Goal: Task Accomplishment & Management: Manage account settings

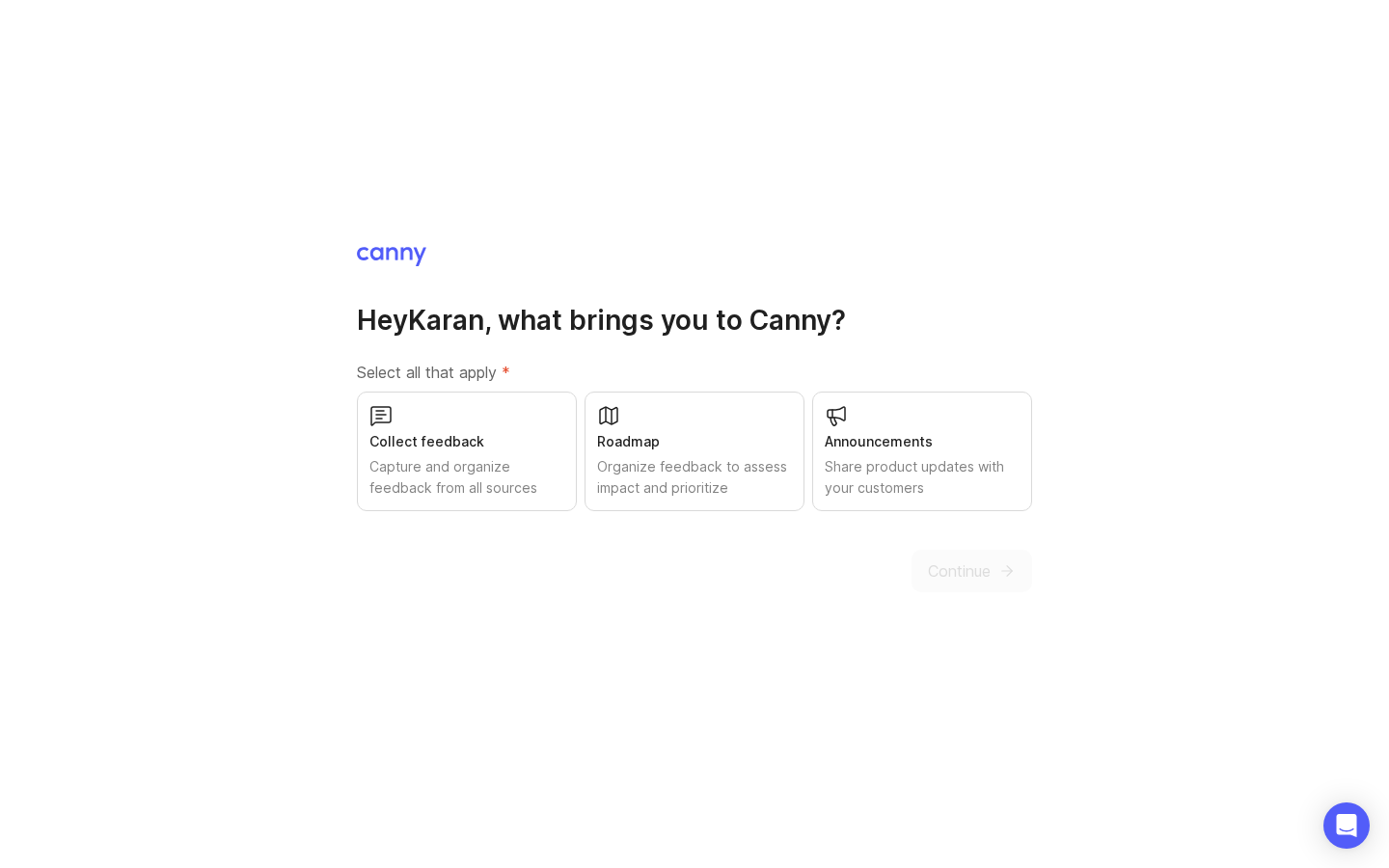
click at [719, 454] on div "Roadmap Organize feedback to assess impact and prioritize" at bounding box center [694, 451] width 219 height 120
click at [926, 435] on div "Announcements" at bounding box center [921, 441] width 195 height 21
click at [489, 468] on div "Capture and organize feedback from all sources" at bounding box center [467, 477] width 195 height 43
click at [973, 577] on span "Continue" at bounding box center [959, 570] width 62 height 23
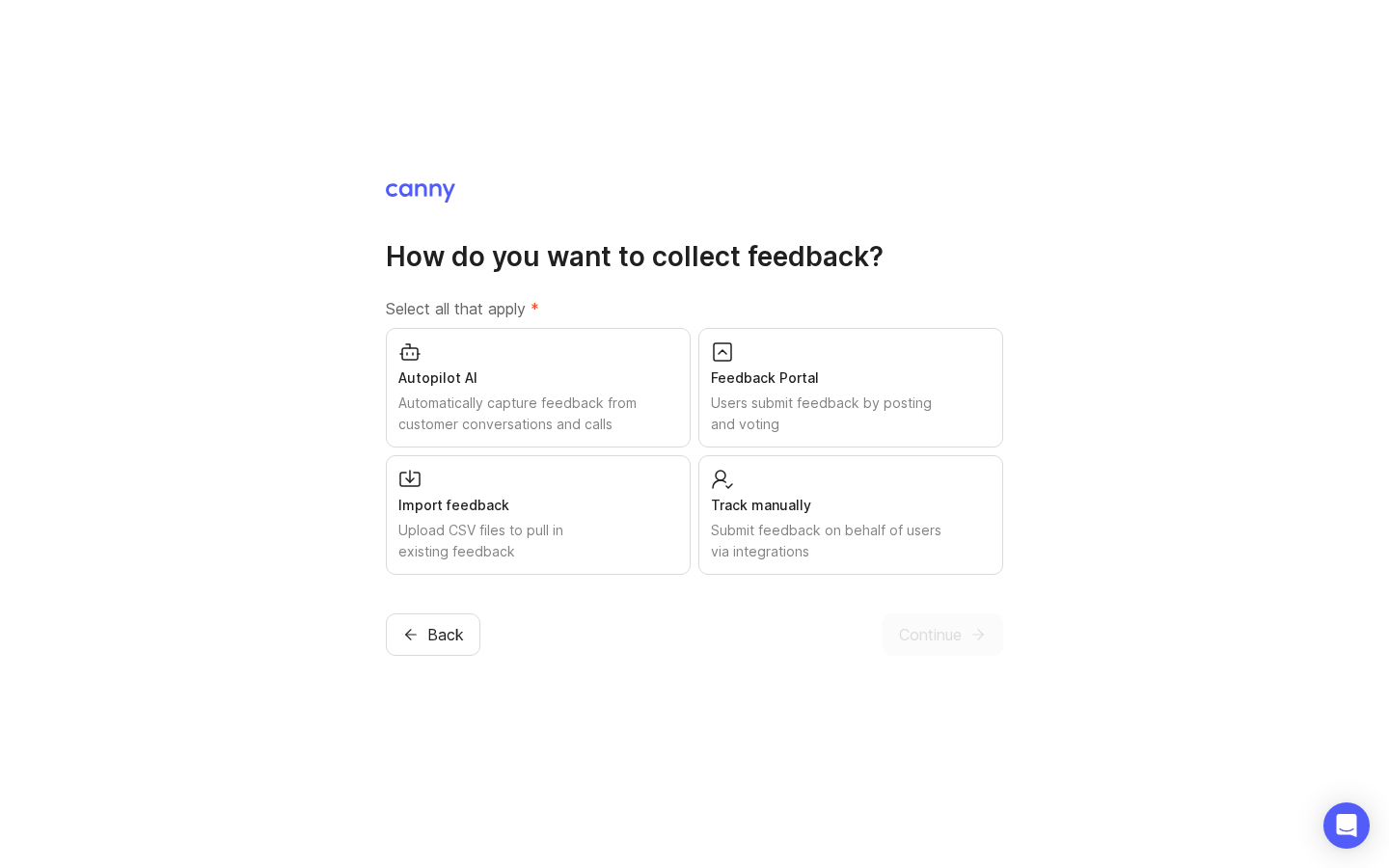
click at [818, 383] on div "Feedback Portal" at bounding box center [850, 378] width 280 height 21
click at [829, 523] on div "Submit feedback on behalf of users via integrations" at bounding box center [850, 541] width 280 height 43
click at [970, 642] on icon "submit" at bounding box center [979, 635] width 18 height 18
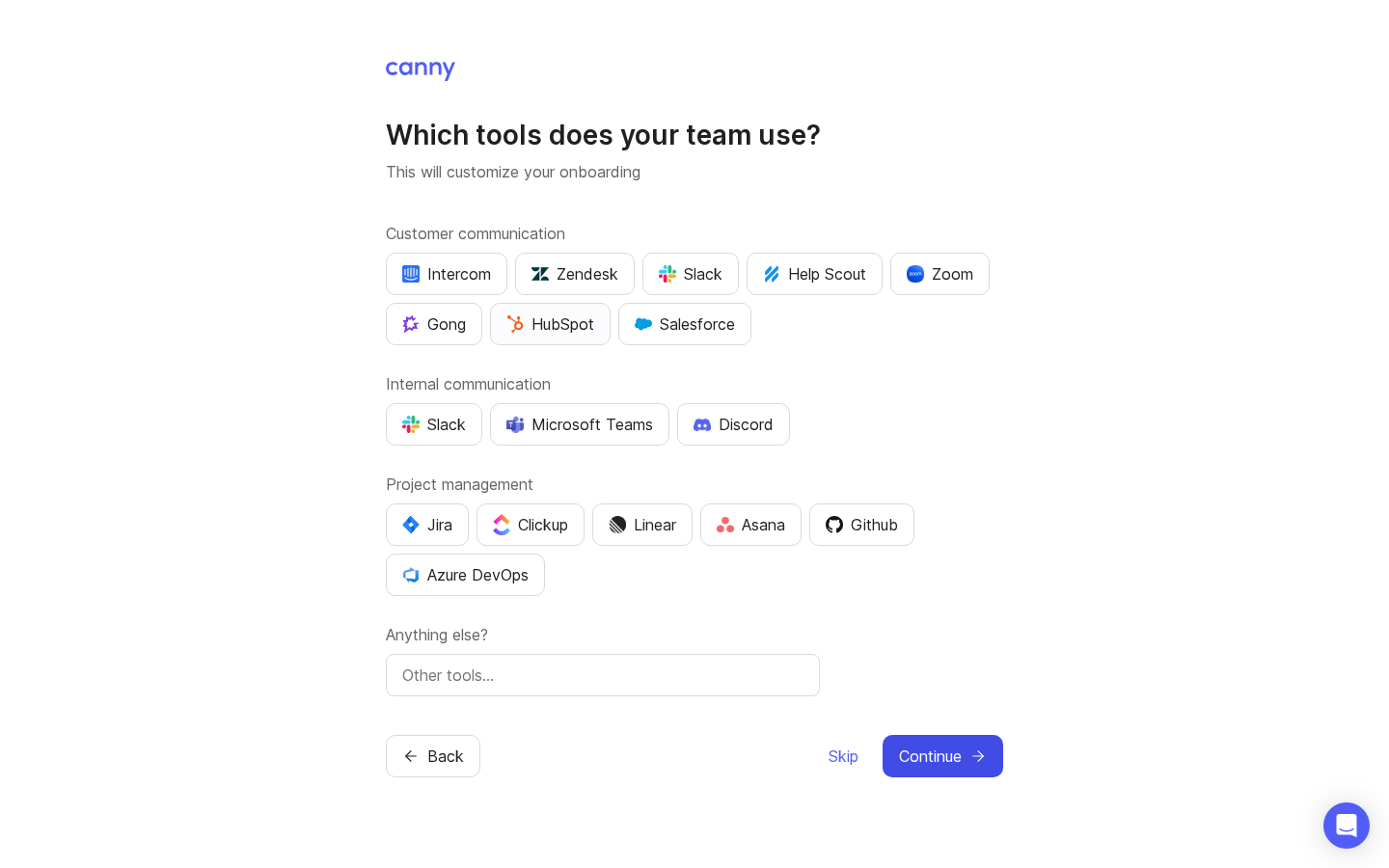
click at [518, 319] on img "button" at bounding box center [515, 324] width 18 height 18
click at [439, 761] on span "Back" at bounding box center [445, 755] width 37 height 23
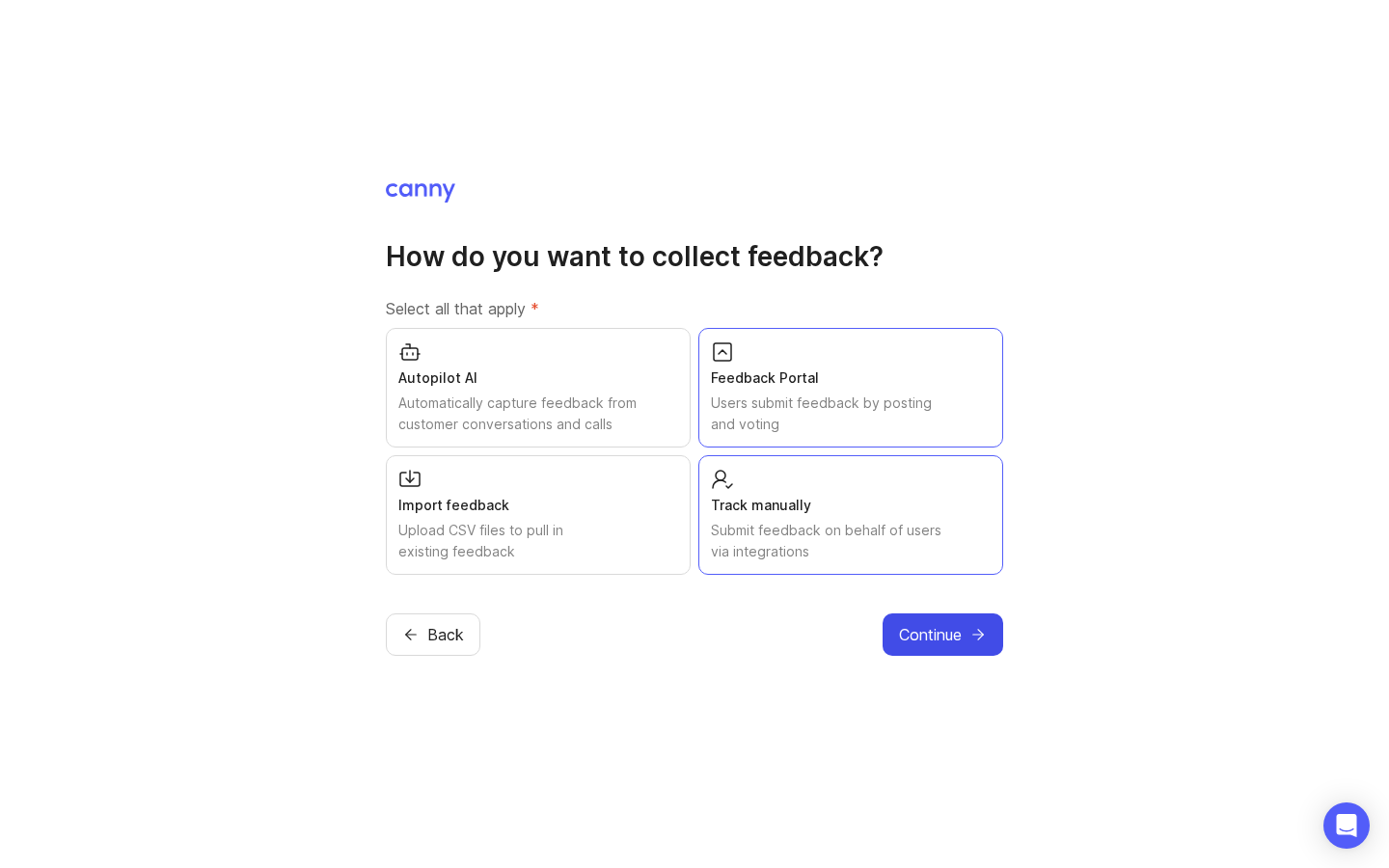
click at [500, 411] on div "Automatically capture feedback from customer conversations and calls" at bounding box center [538, 413] width 280 height 43
click at [976, 638] on icon "submit" at bounding box center [979, 635] width 18 height 18
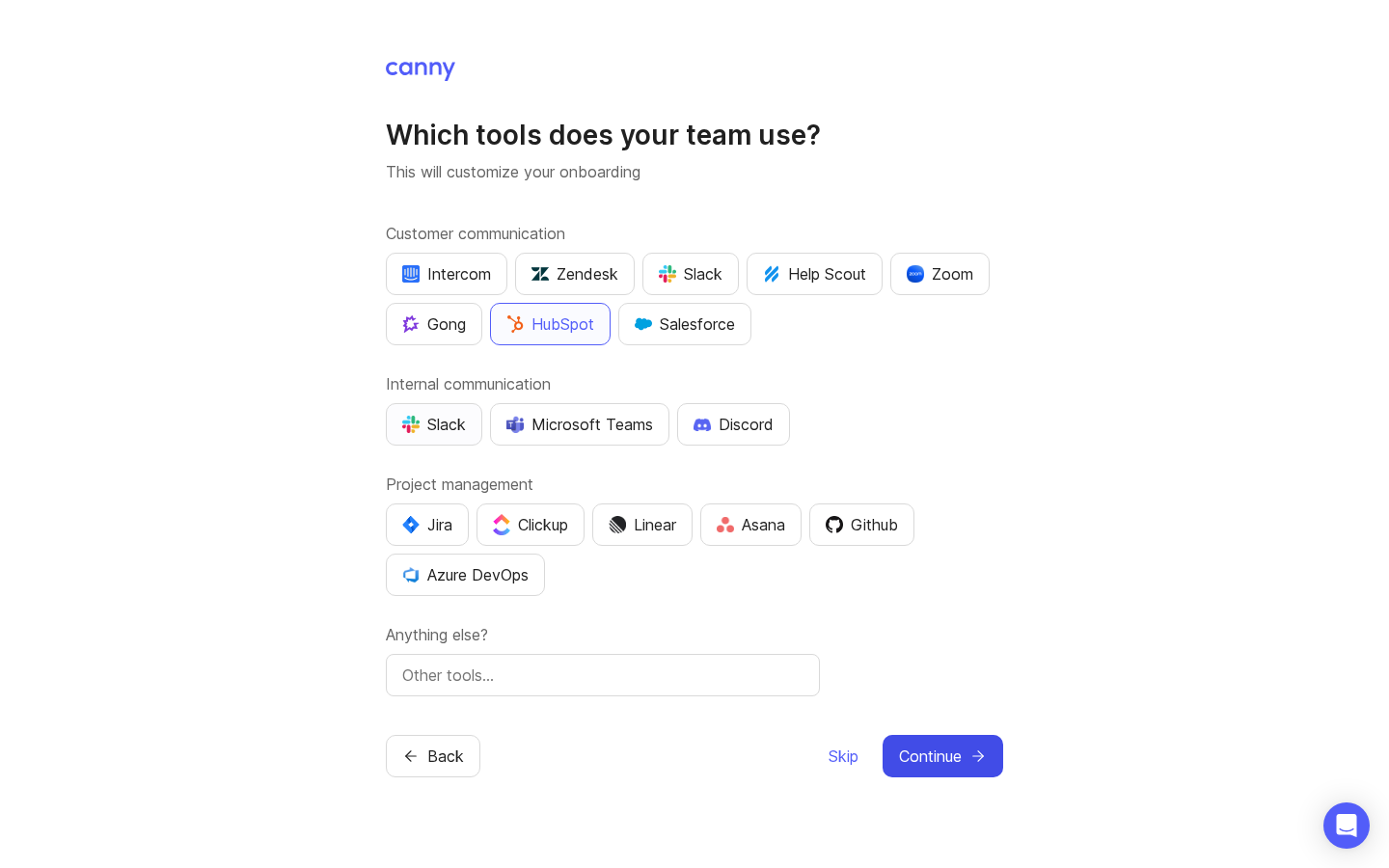
click at [450, 441] on button "Slack" at bounding box center [434, 424] width 97 height 43
click at [428, 533] on div "Jira" at bounding box center [427, 524] width 50 height 23
click at [914, 754] on span "Continue" at bounding box center [929, 755] width 62 height 23
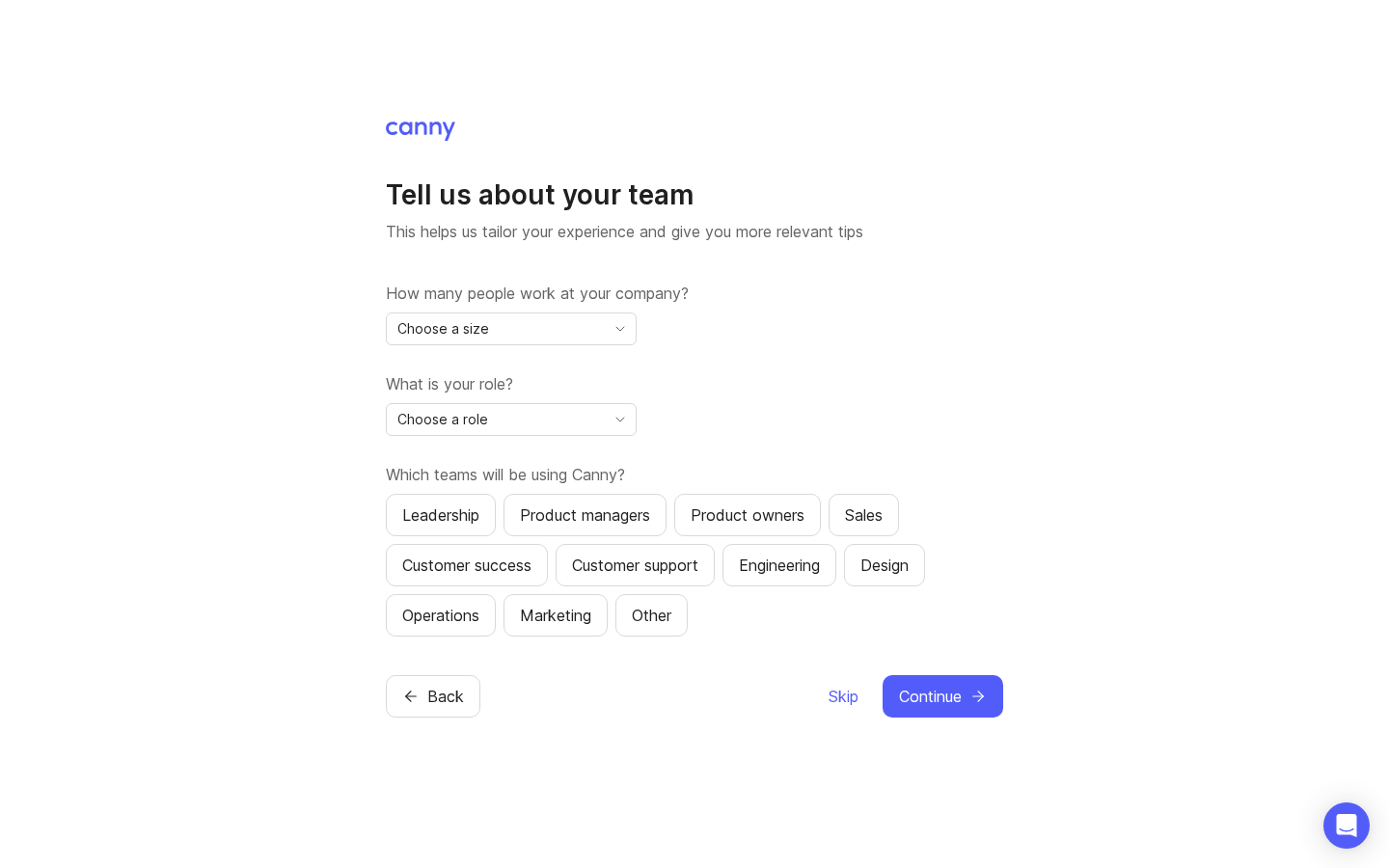
click at [581, 340] on div "Choose a size" at bounding box center [495, 328] width 218 height 31
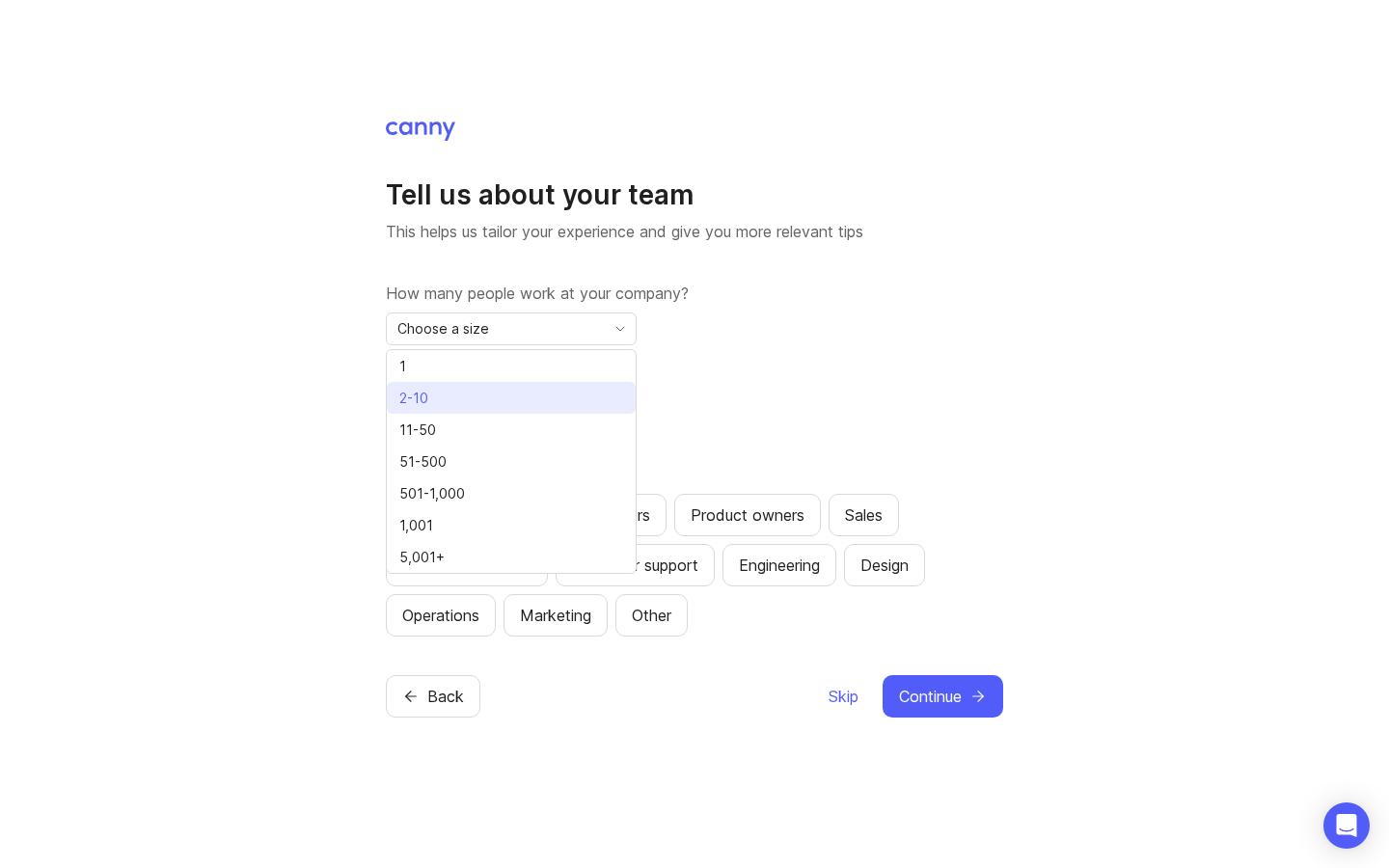
click at [562, 387] on li "2-10" at bounding box center [511, 397] width 249 height 32
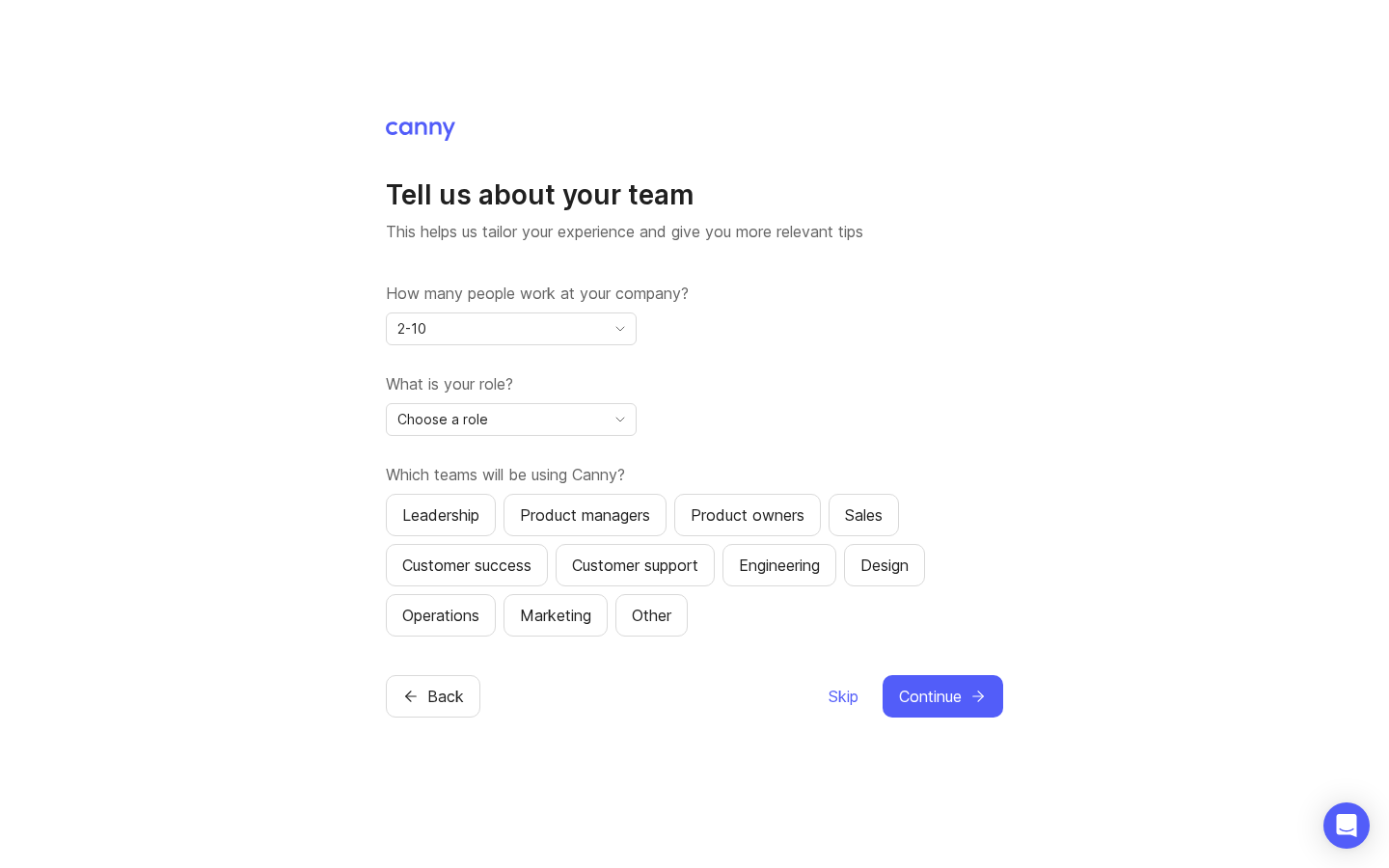
click at [550, 417] on div "Choose a role" at bounding box center [495, 419] width 218 height 31
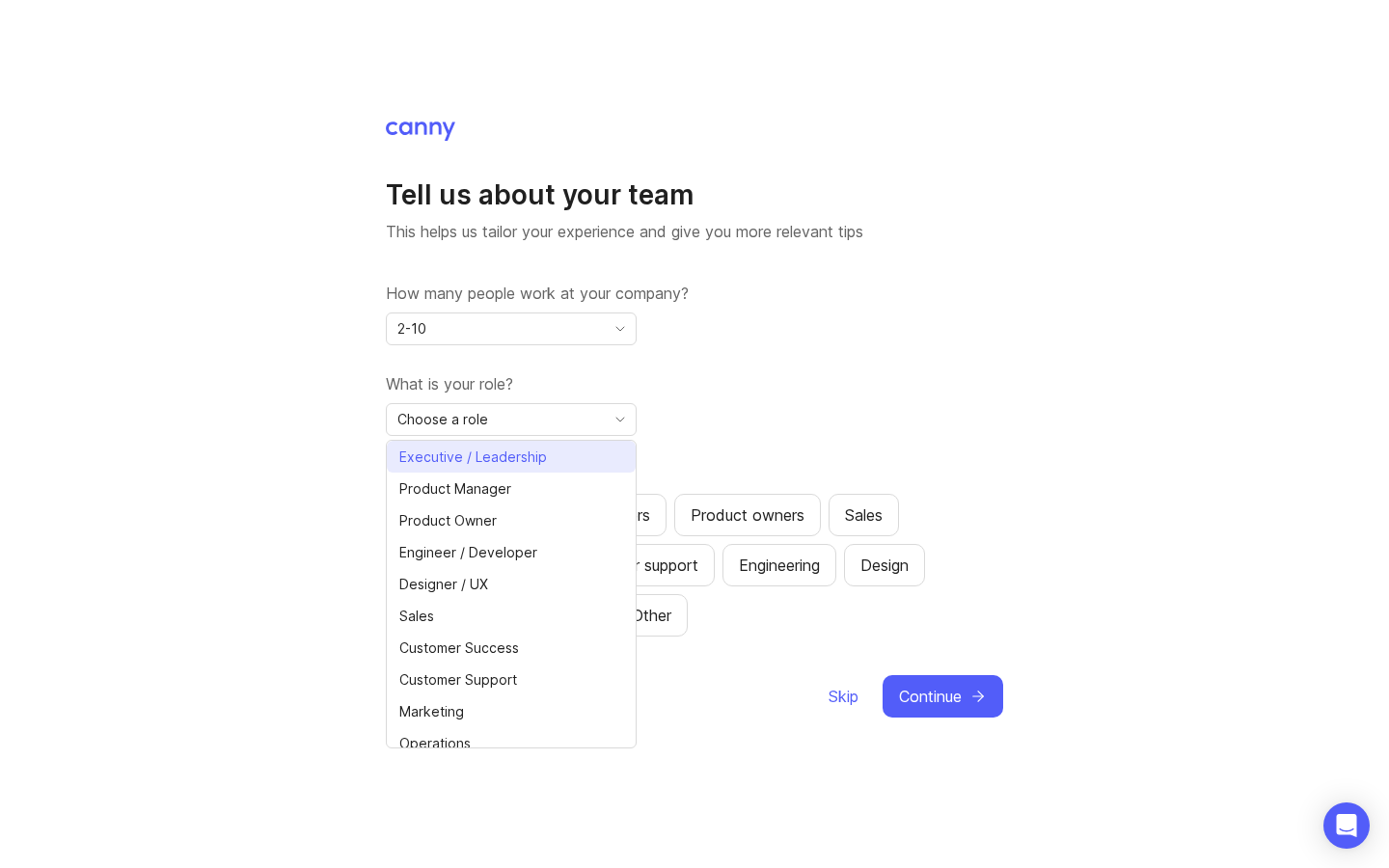
click at [537, 465] on span "Executive / Leadership" at bounding box center [473, 457] width 147 height 21
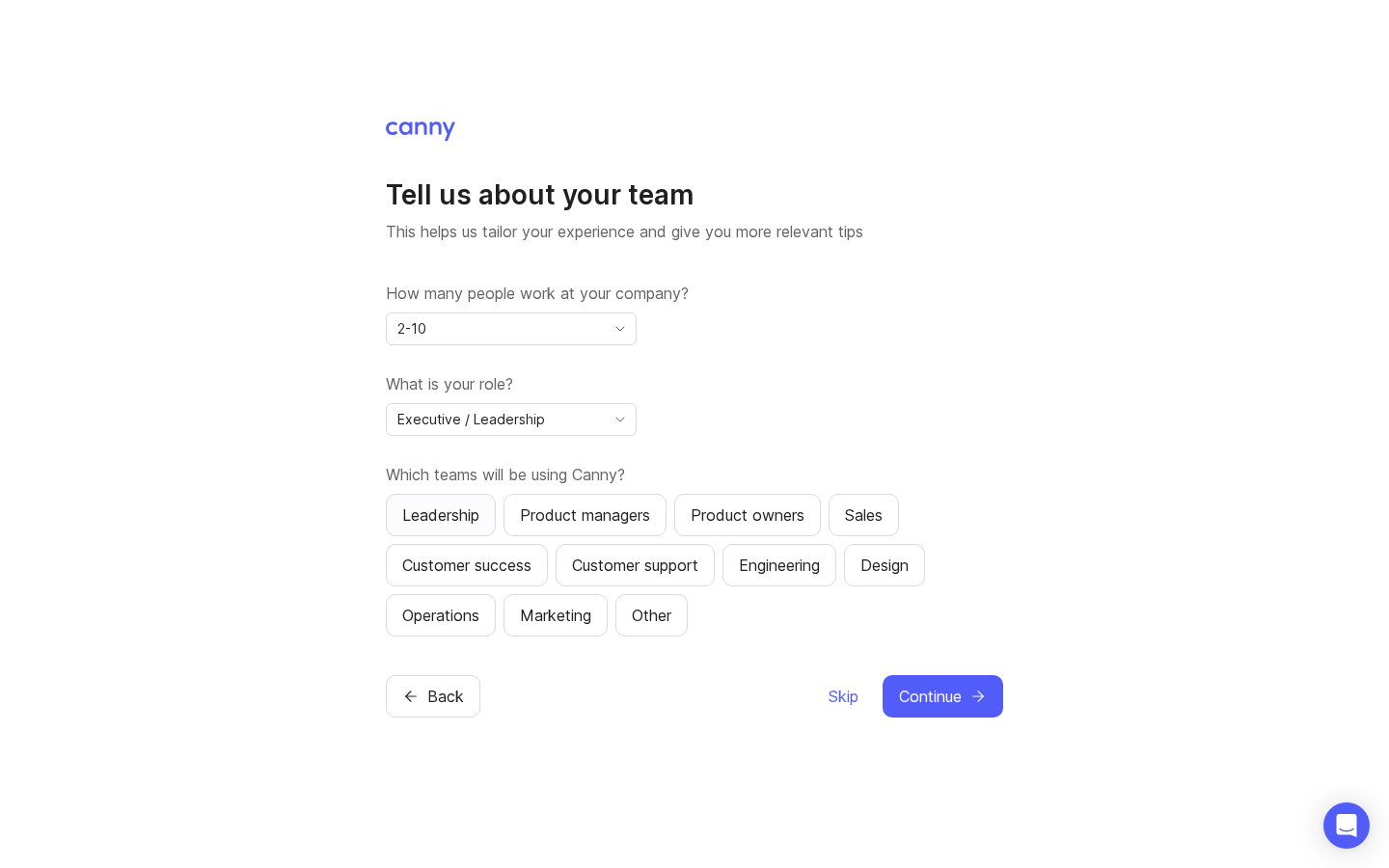
click at [424, 520] on div "Leadership" at bounding box center [441, 514] width 77 height 23
click at [494, 568] on div "Customer success" at bounding box center [467, 564] width 130 height 23
click at [649, 515] on div "Product managers" at bounding box center [585, 514] width 130 height 23
click at [882, 503] on div "Sales" at bounding box center [864, 514] width 38 height 23
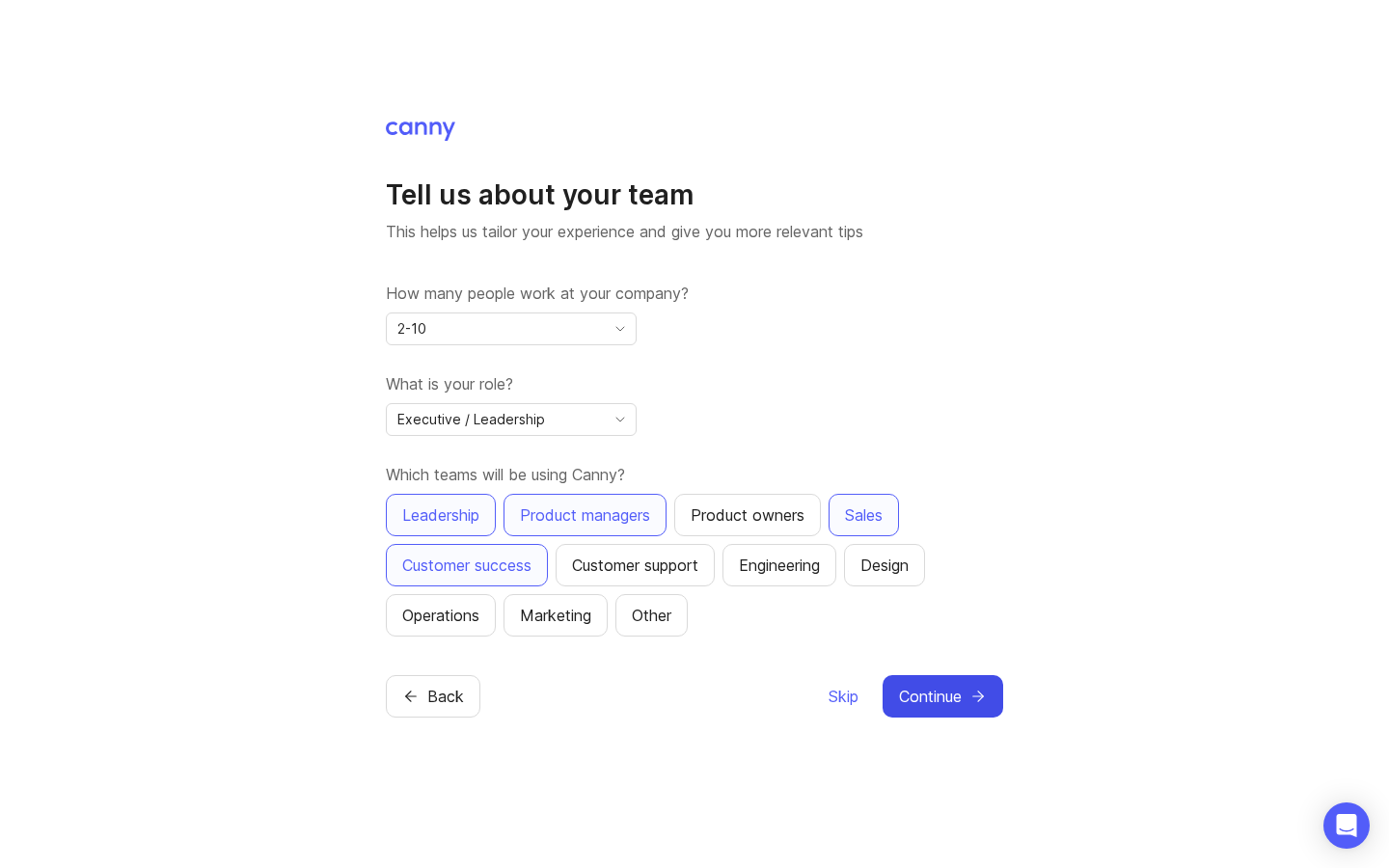
click at [934, 687] on span "Continue" at bounding box center [929, 696] width 62 height 23
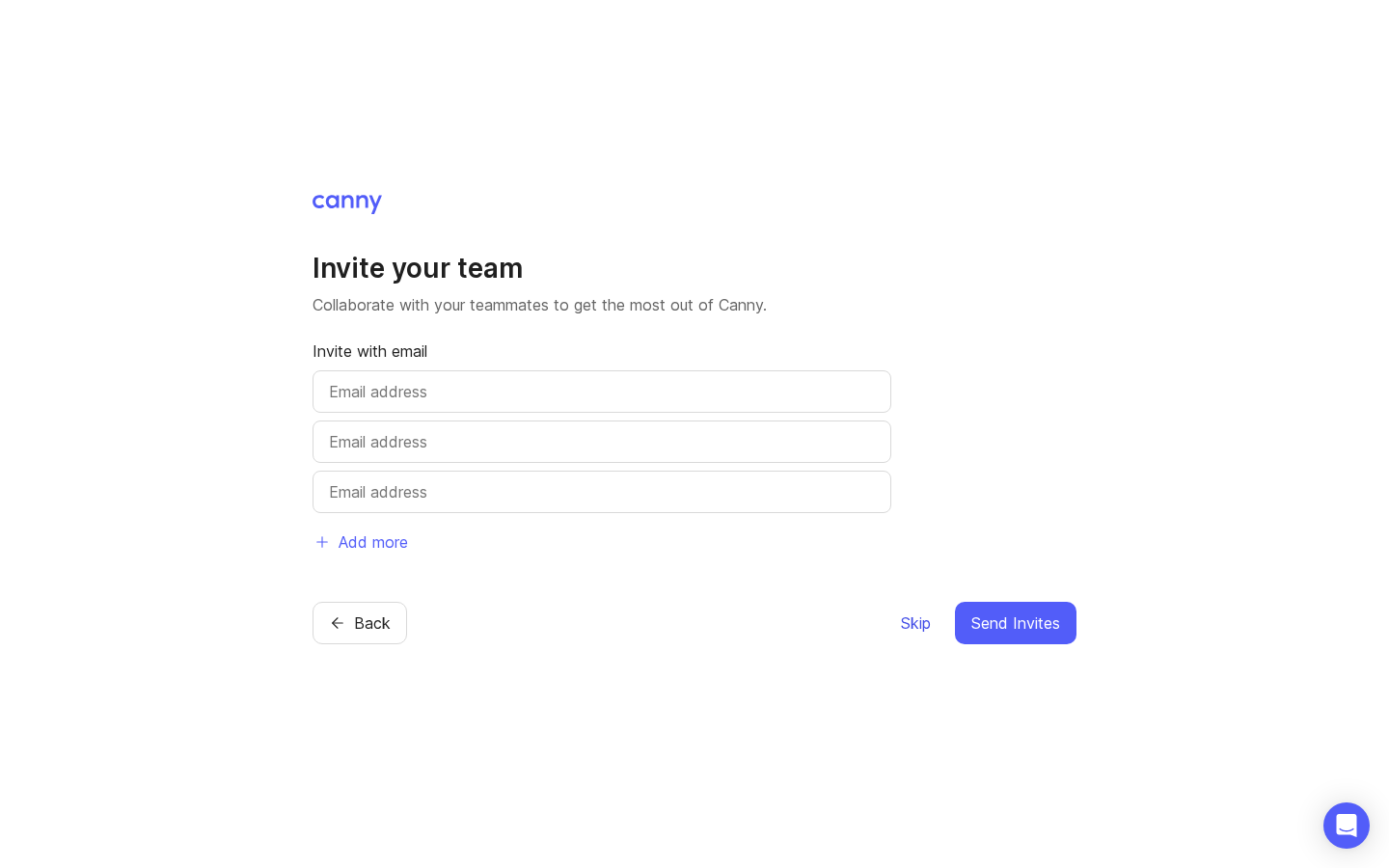
click at [922, 626] on span "Skip" at bounding box center [915, 623] width 30 height 23
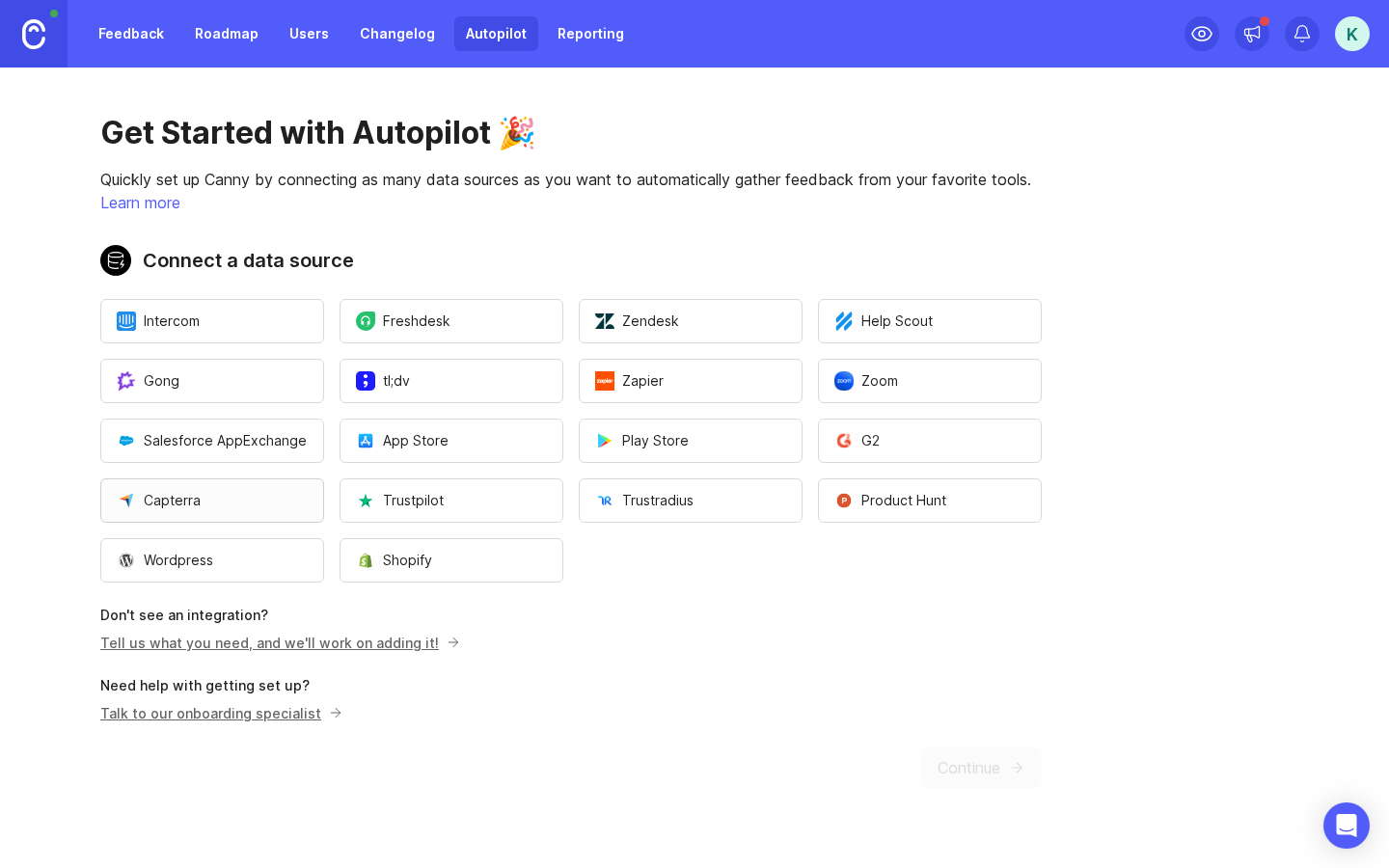
click at [253, 502] on button "Capterra" at bounding box center [212, 500] width 223 height 44
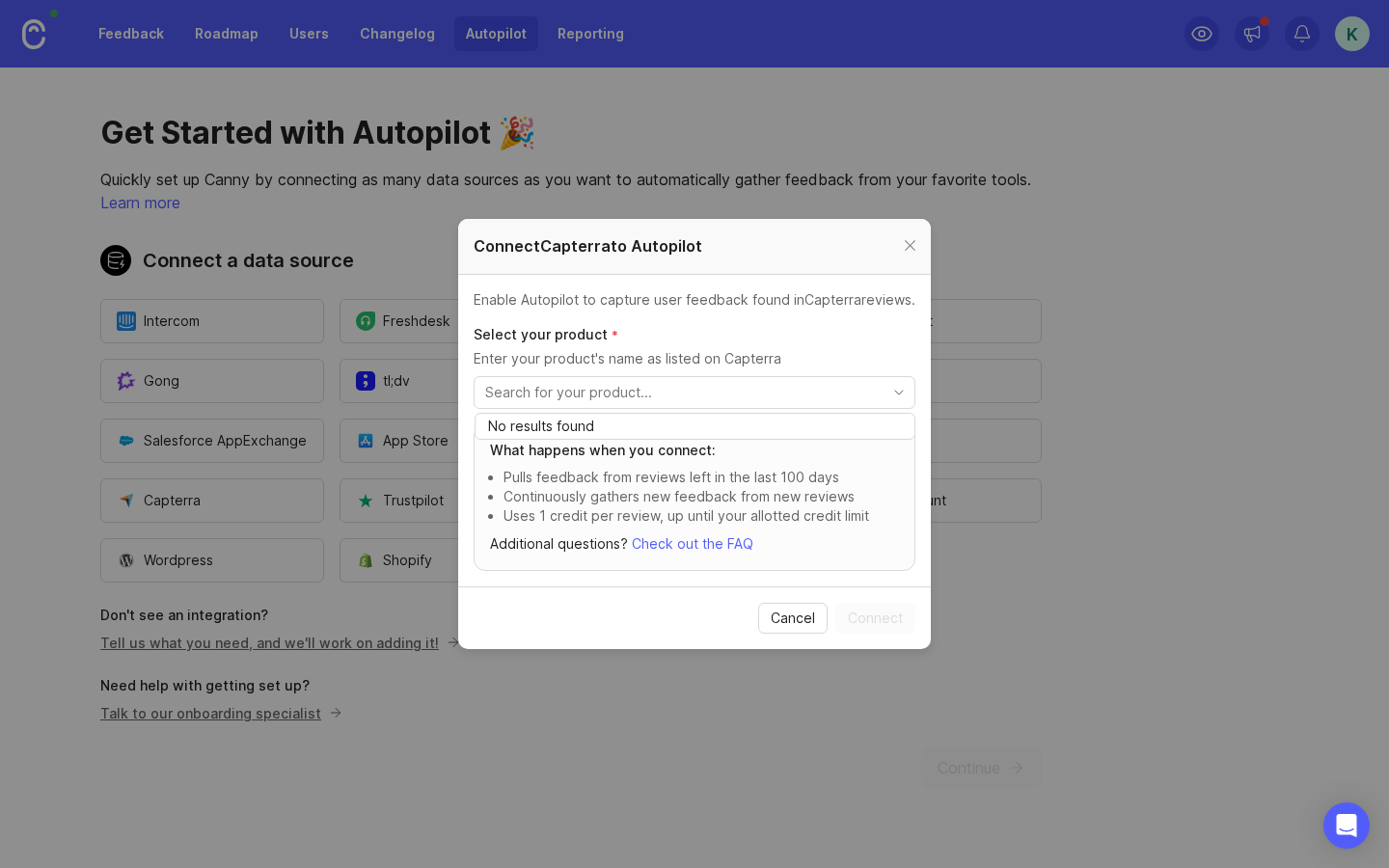
click at [684, 398] on input "toggle menu" at bounding box center [683, 391] width 396 height 21
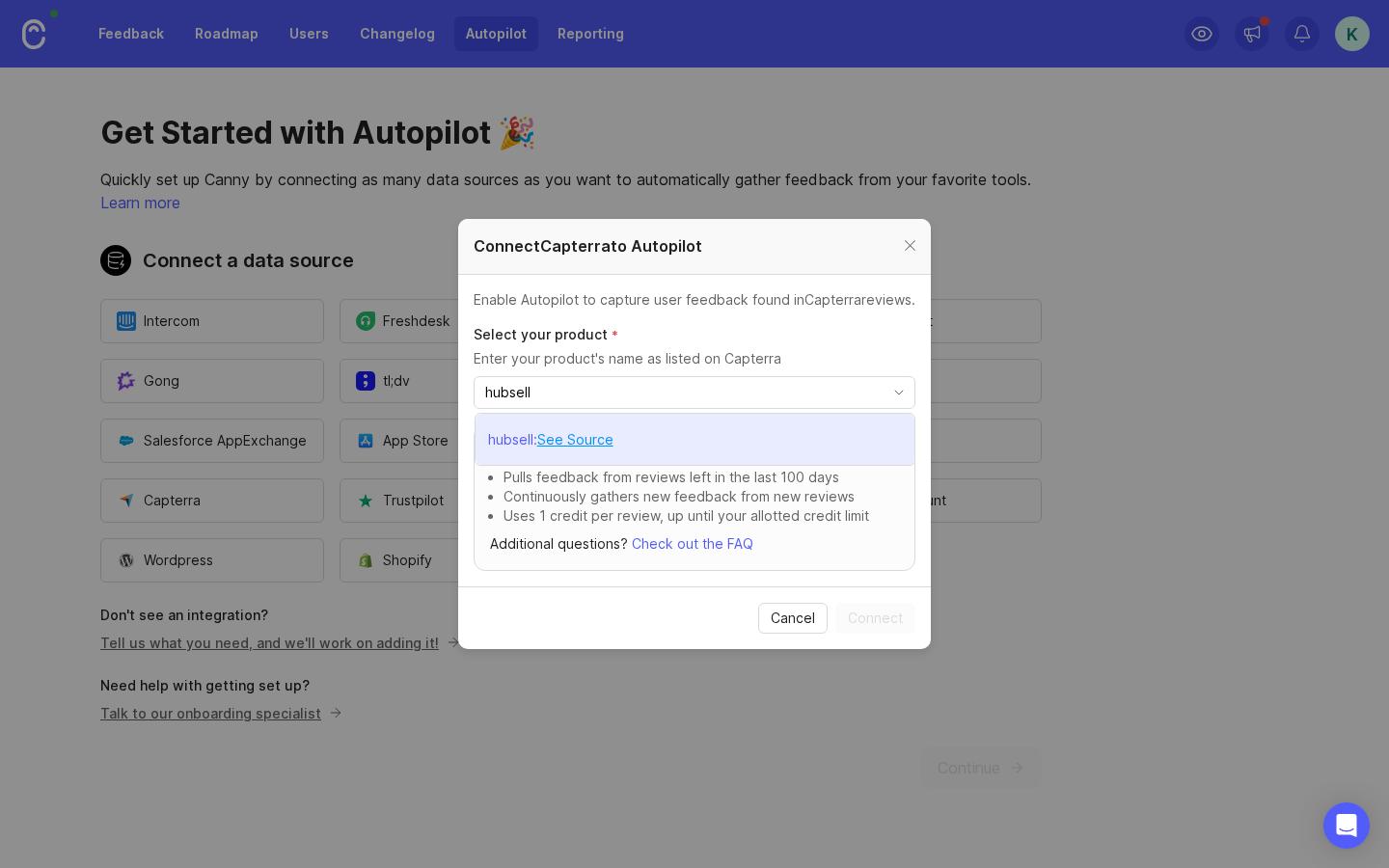
click at [665, 440] on li "hubsell : See Source" at bounding box center [695, 440] width 439 height 51
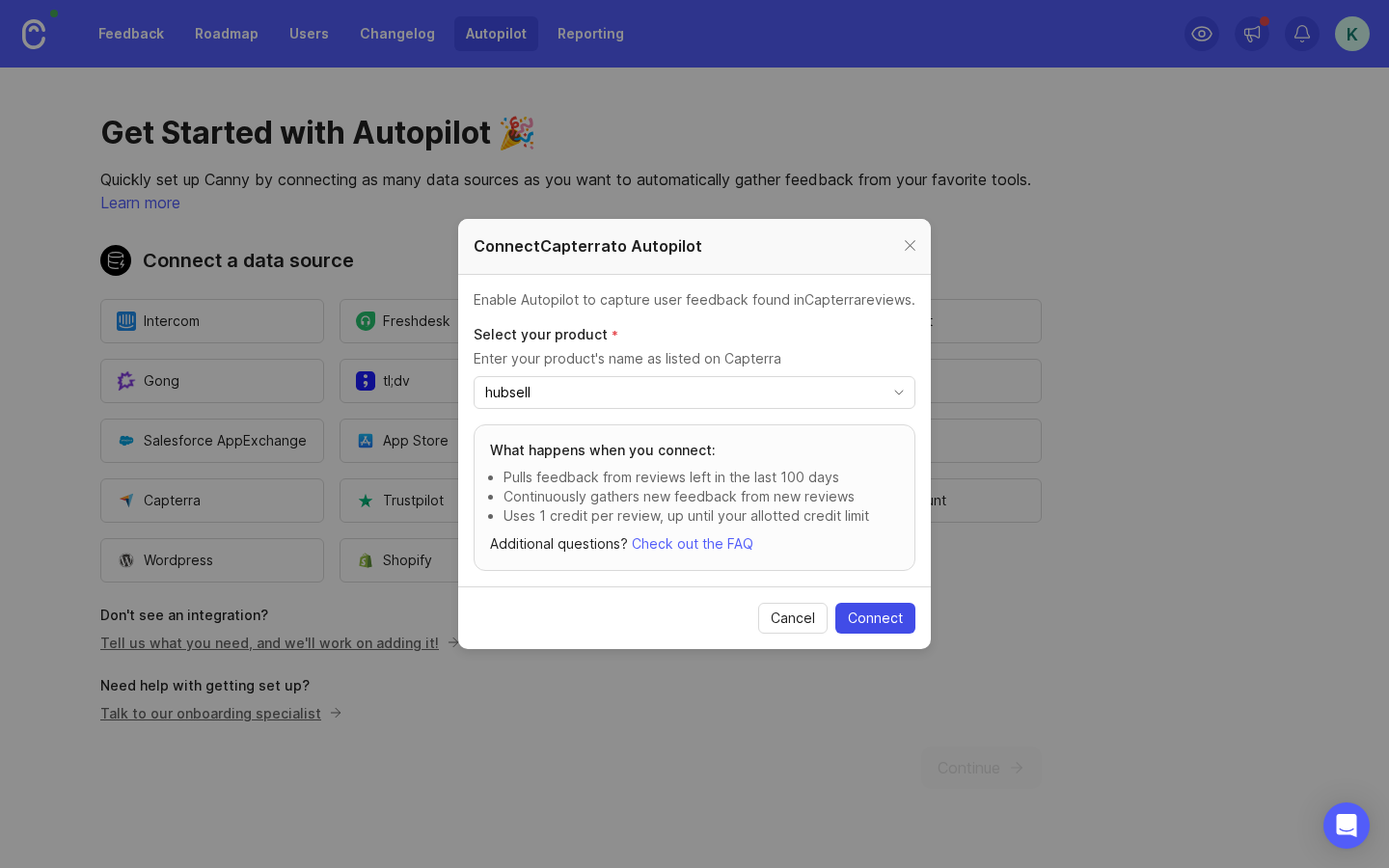
type input "hubsell"
click at [894, 616] on span "Connect" at bounding box center [876, 619] width 55 height 20
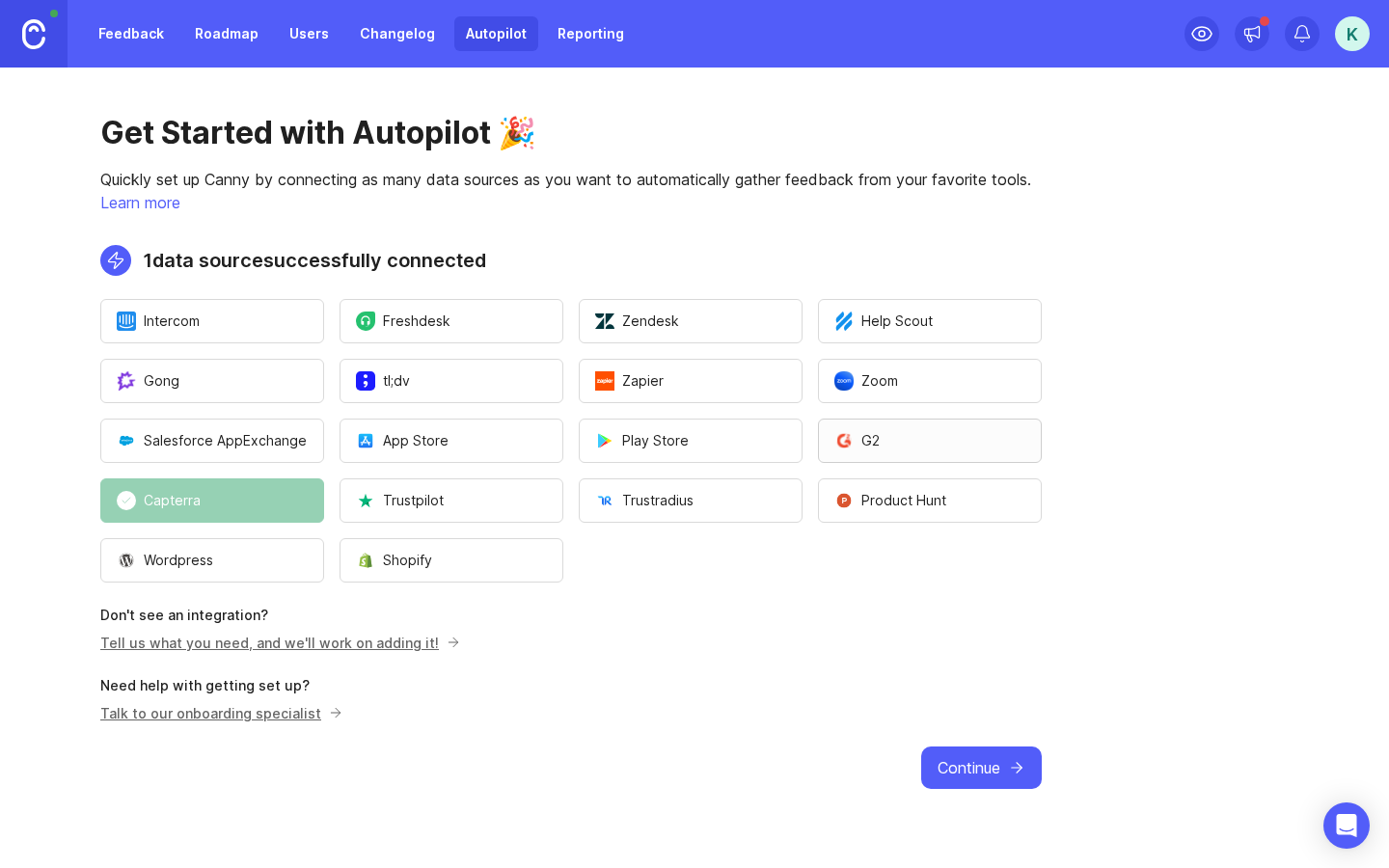
click at [896, 430] on button "G2" at bounding box center [930, 441] width 223 height 44
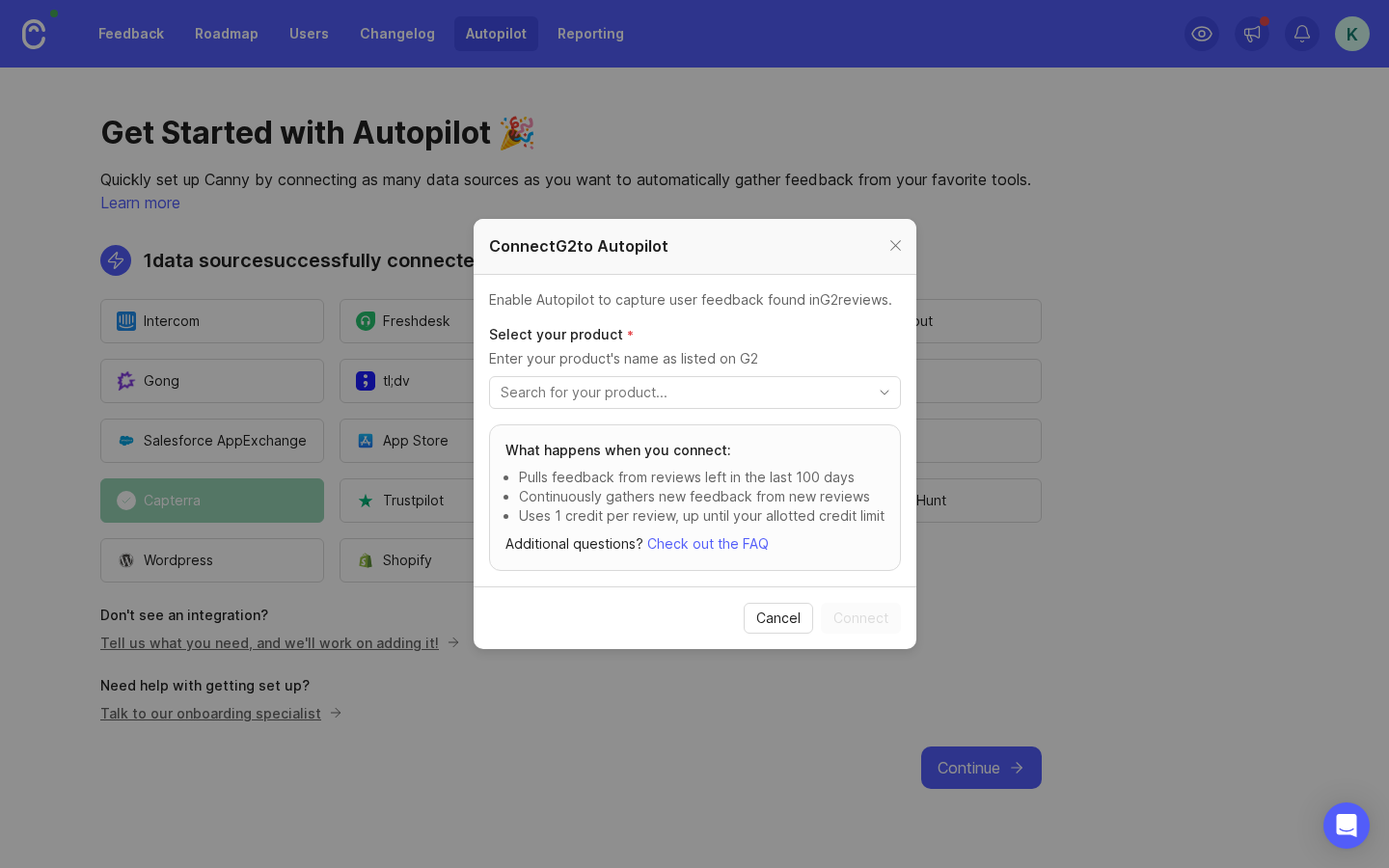
click at [738, 384] on input "toggle menu" at bounding box center [683, 391] width 367 height 21
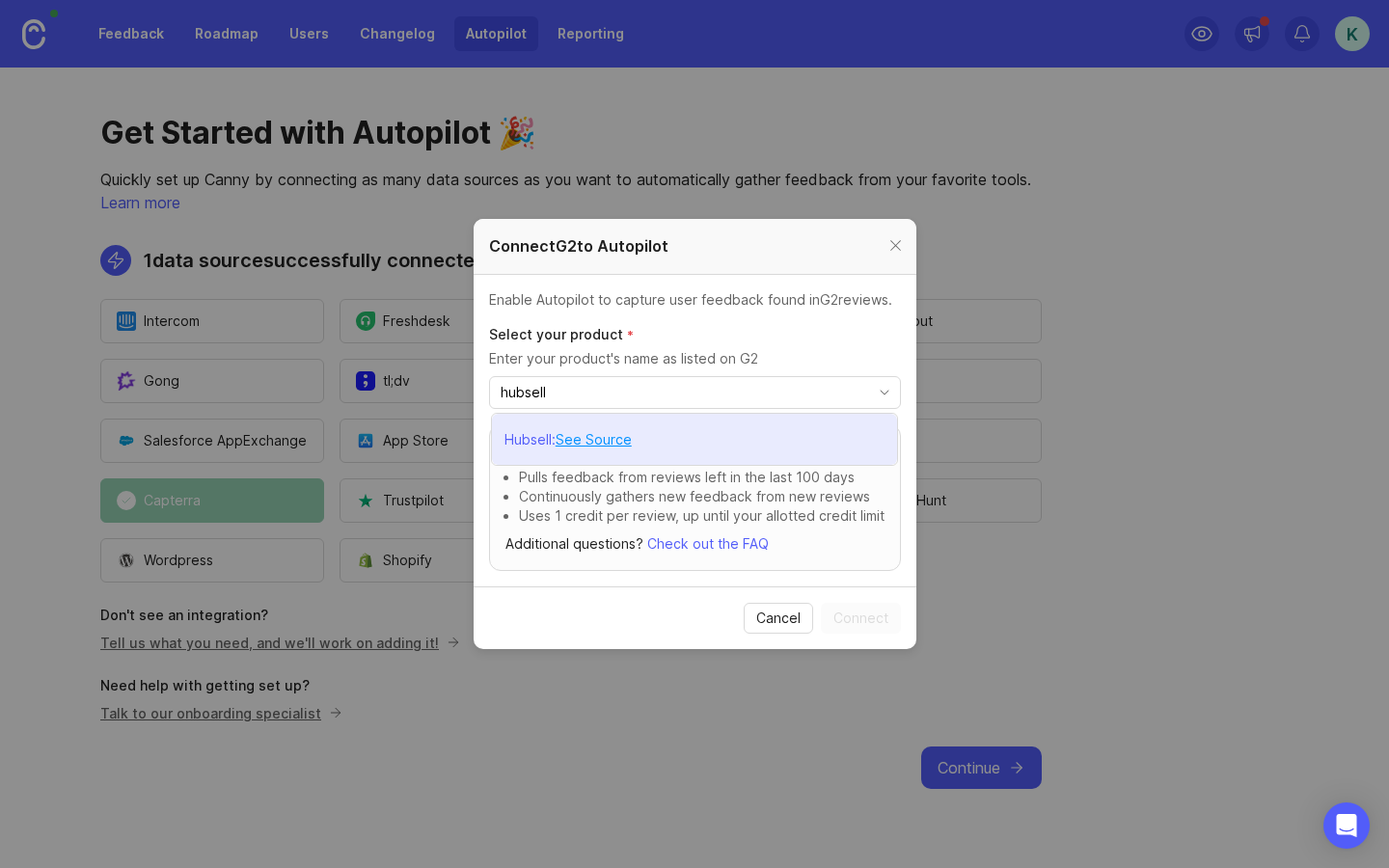
click at [690, 423] on li "Hubsell : See Source" at bounding box center [695, 440] width 405 height 51
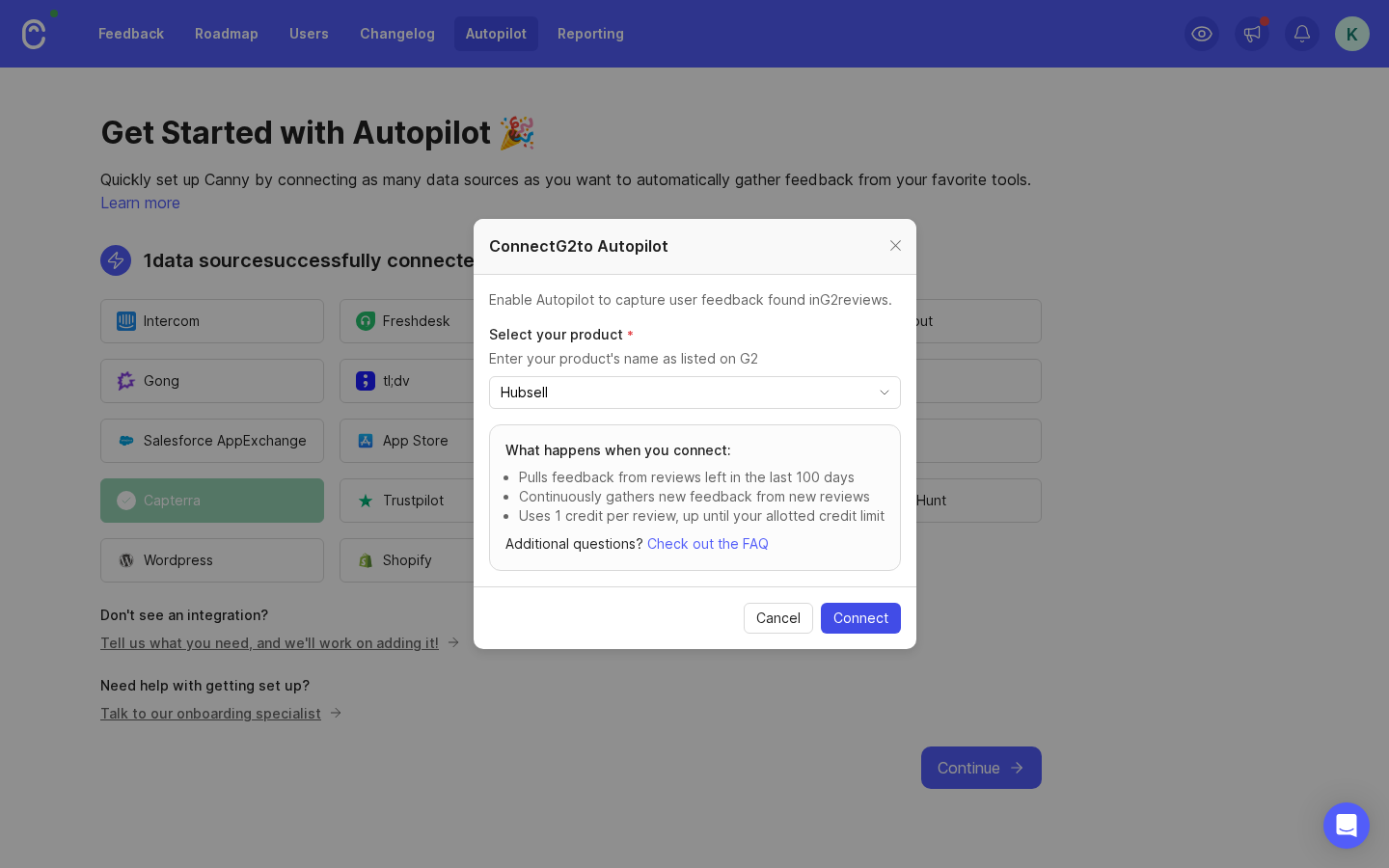
type input "Hubsell"
click at [860, 610] on span "Connect" at bounding box center [861, 619] width 55 height 20
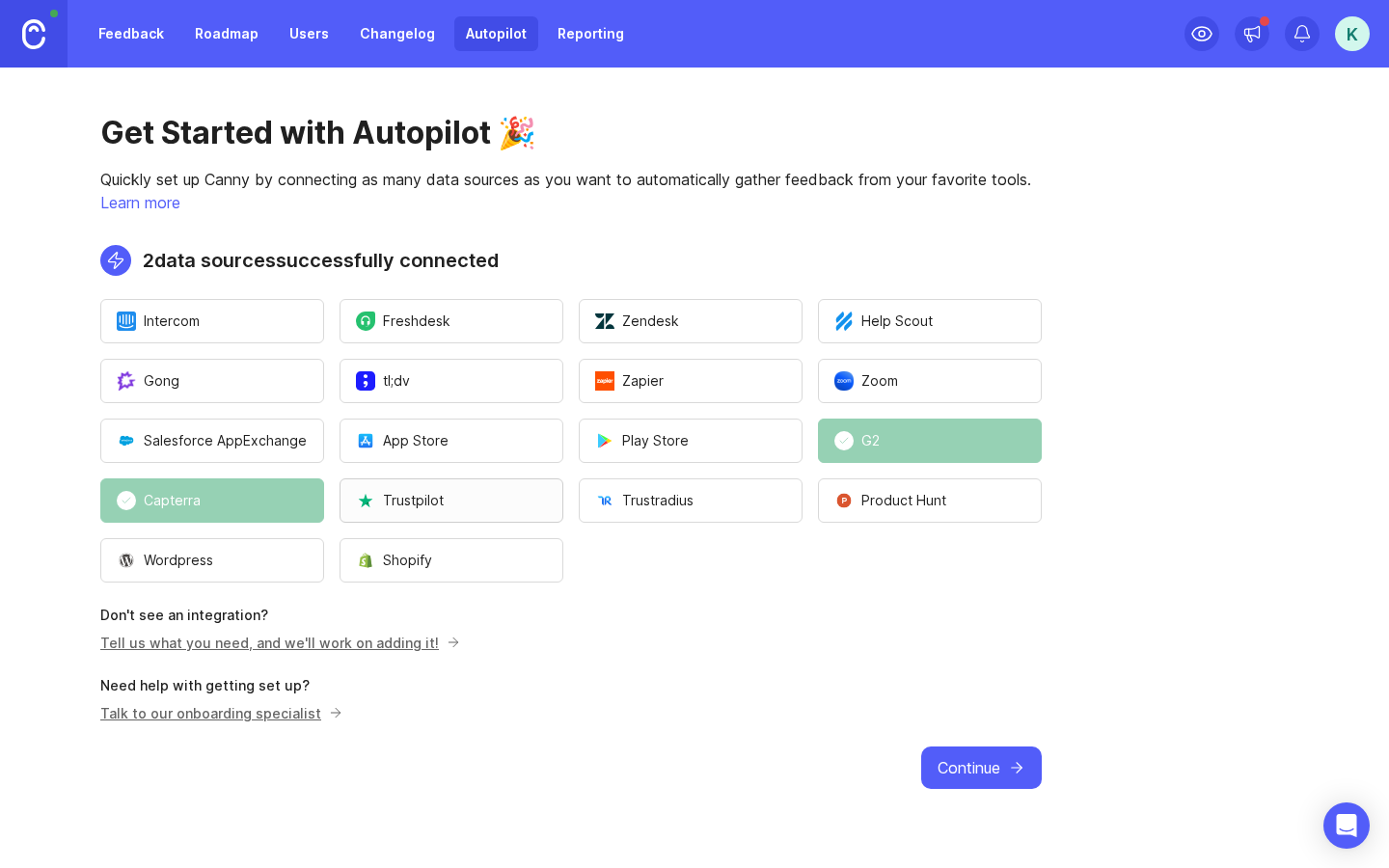
click at [485, 499] on button "Trustpilot" at bounding box center [451, 500] width 223 height 44
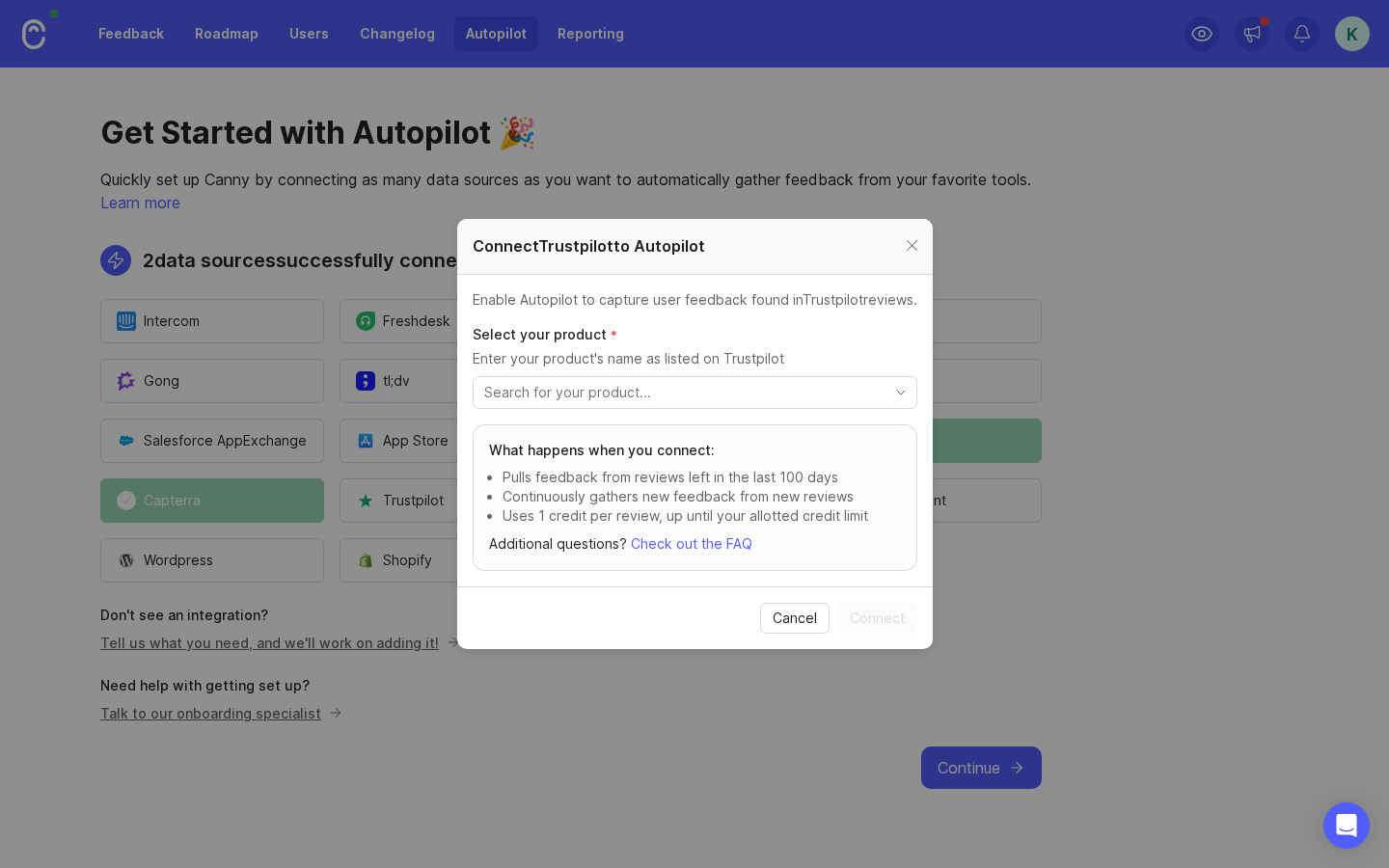
click at [599, 380] on div "toggle menu" at bounding box center [679, 392] width 412 height 31
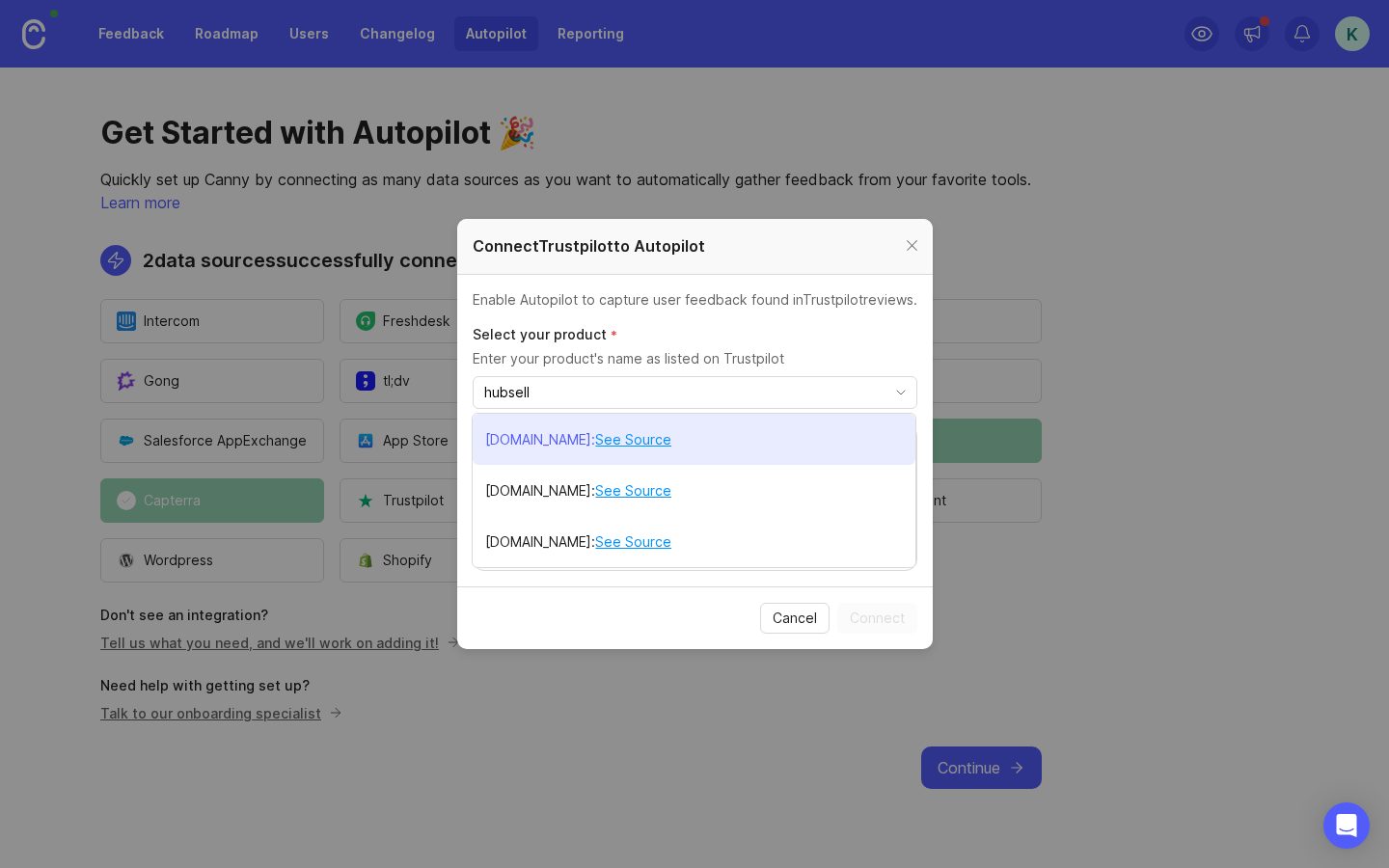
click at [756, 431] on li "[DOMAIN_NAME] : See Source" at bounding box center [694, 440] width 443 height 51
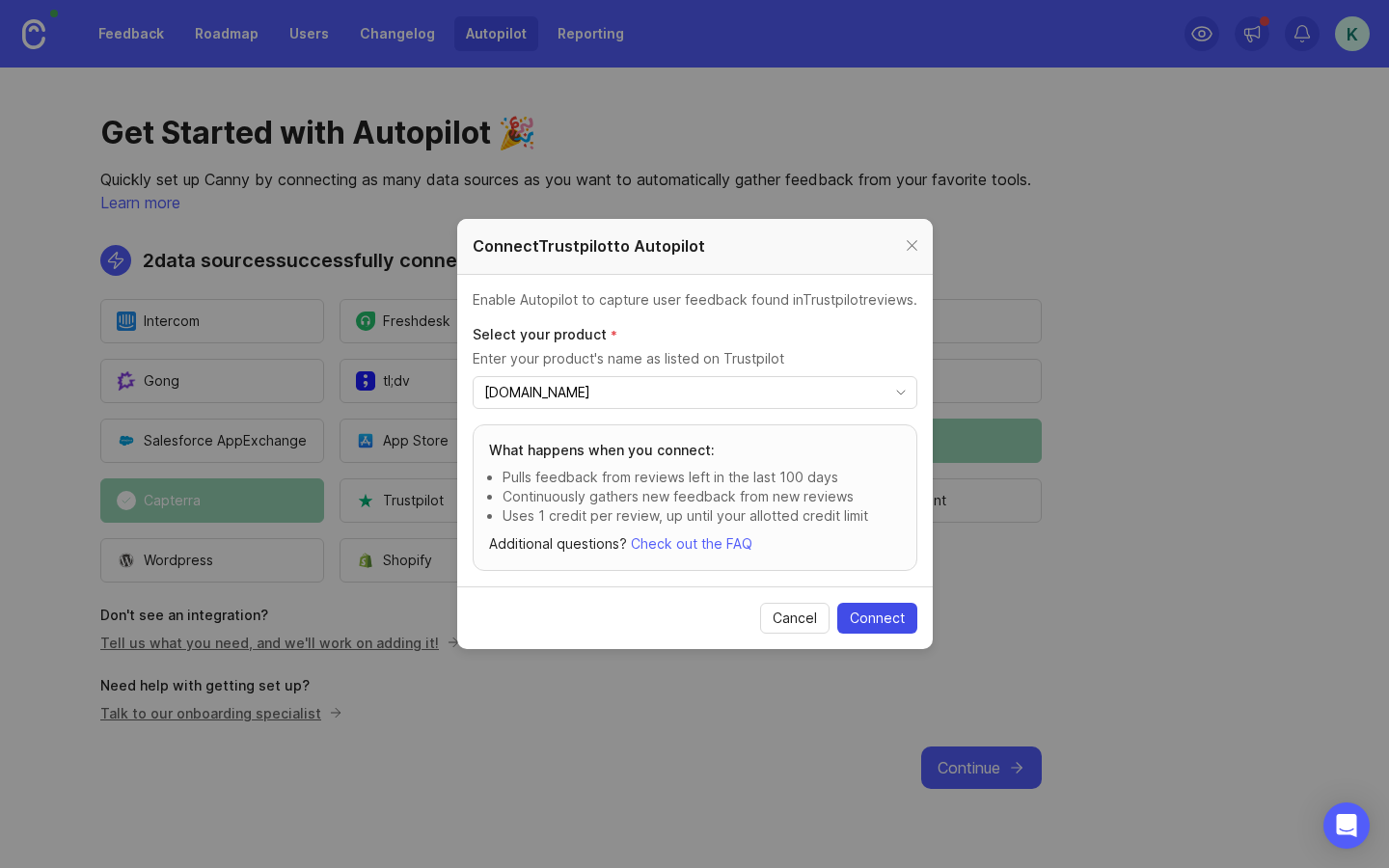
type input "[DOMAIN_NAME]"
click at [897, 619] on span "Connect" at bounding box center [878, 619] width 55 height 20
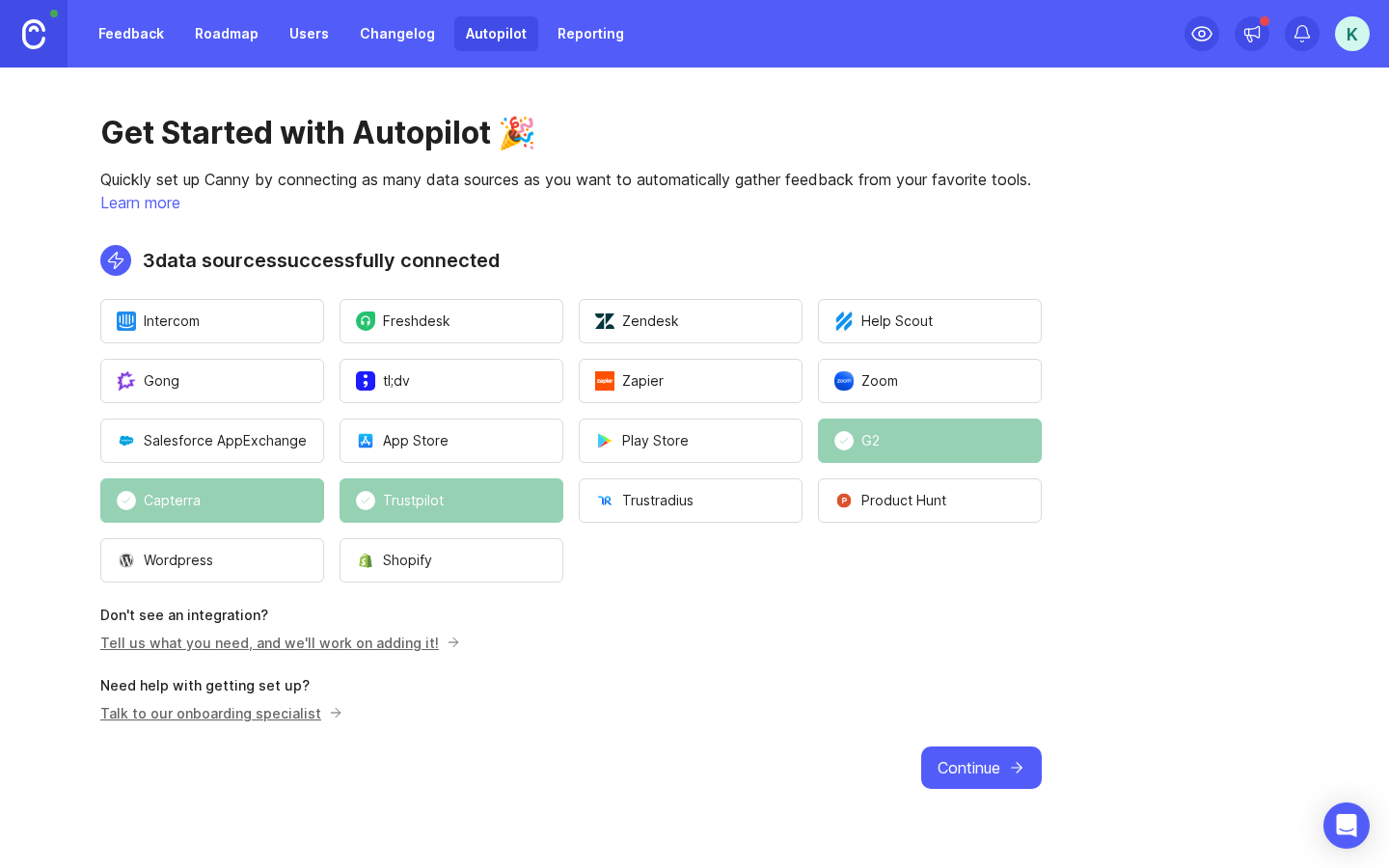
click at [706, 738] on div "Get Started with Autopilot 🎉 Quickly set up Canny by connecting as many data so…" at bounding box center [570, 451] width 1142 height 768
click at [1255, 34] on icon at bounding box center [1253, 34] width 20 height 20
click at [772, 590] on div "Get Started with Autopilot 🎉 Quickly set up Canny by connecting as many data so…" at bounding box center [570, 451] width 1142 height 768
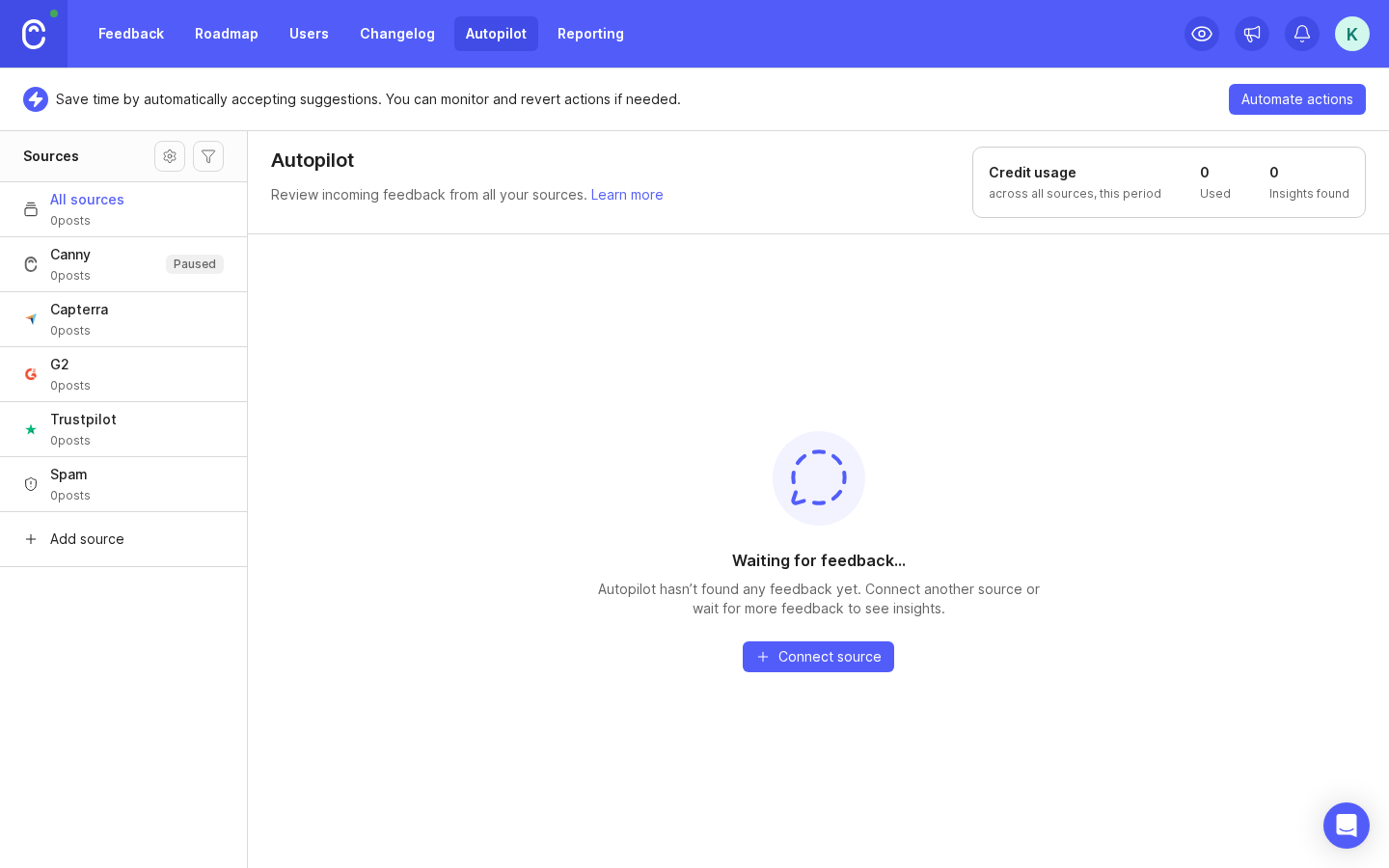
click at [473, 378] on div "Waiting for feedback... Autopilot hasn’t found any feedback yet. Connect anothe…" at bounding box center [819, 551] width 1141 height 635
click at [228, 27] on link "Roadmap" at bounding box center [226, 34] width 87 height 35
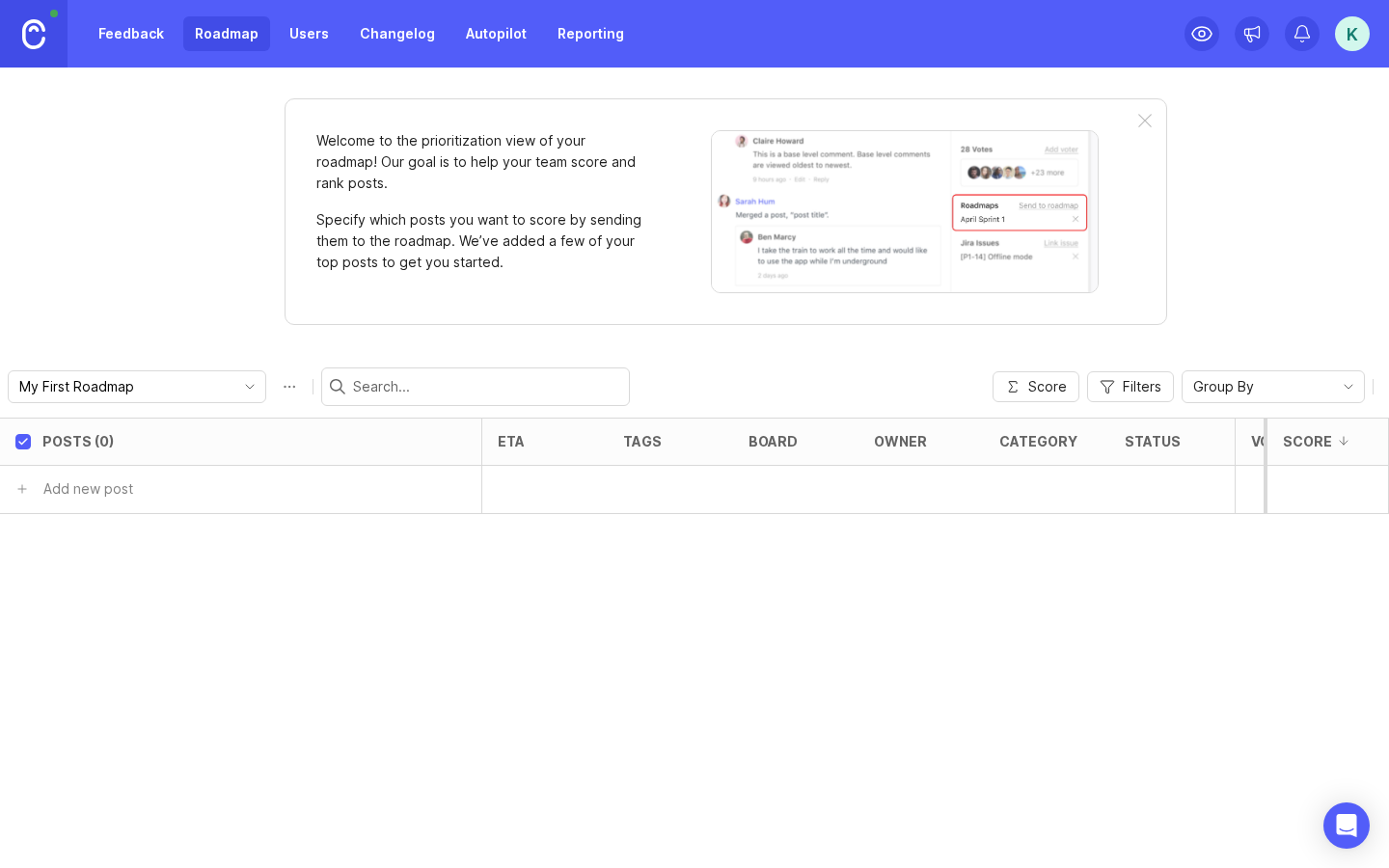
click at [490, 40] on link "Autopilot" at bounding box center [496, 34] width 84 height 35
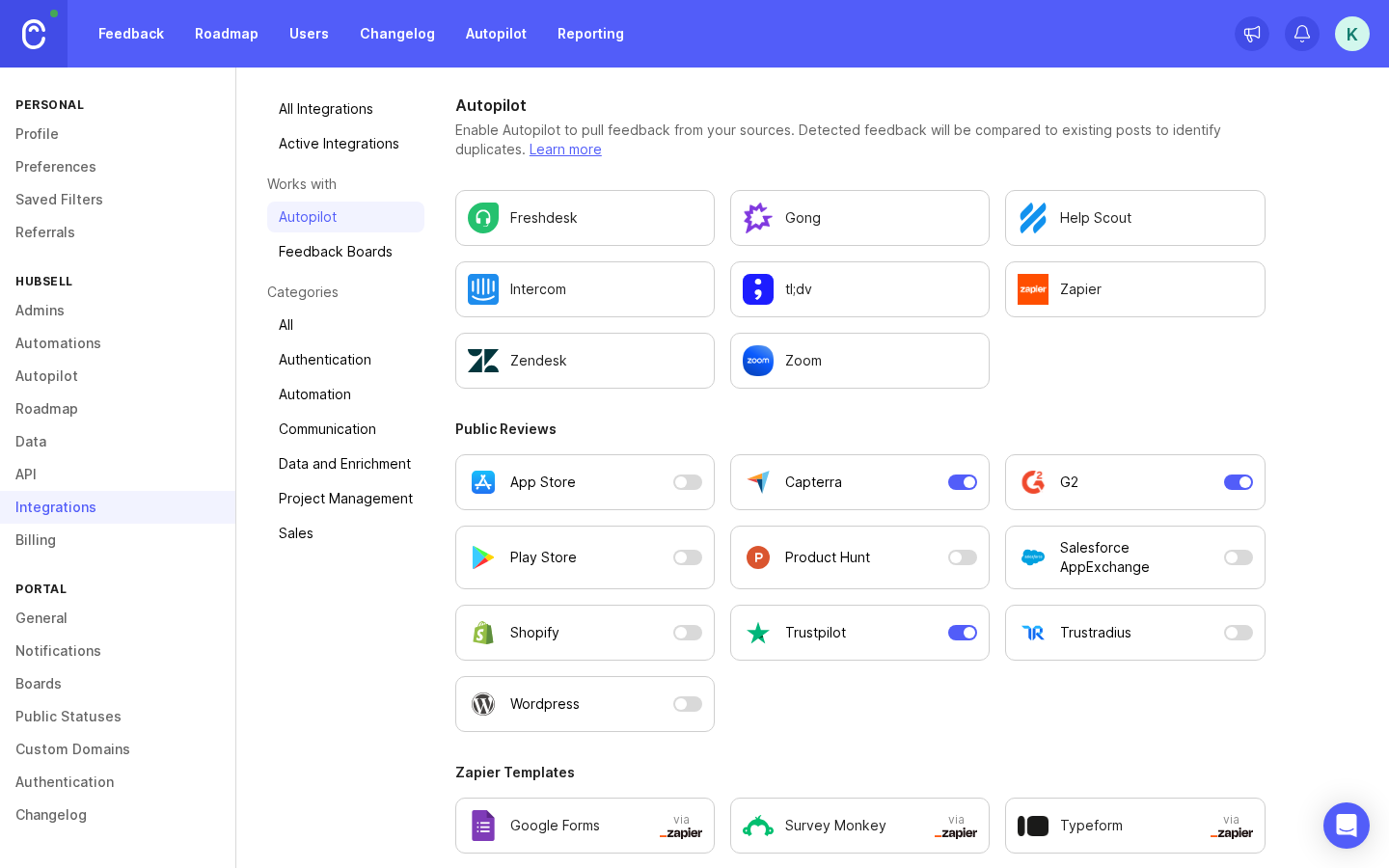
scroll to position [121, 0]
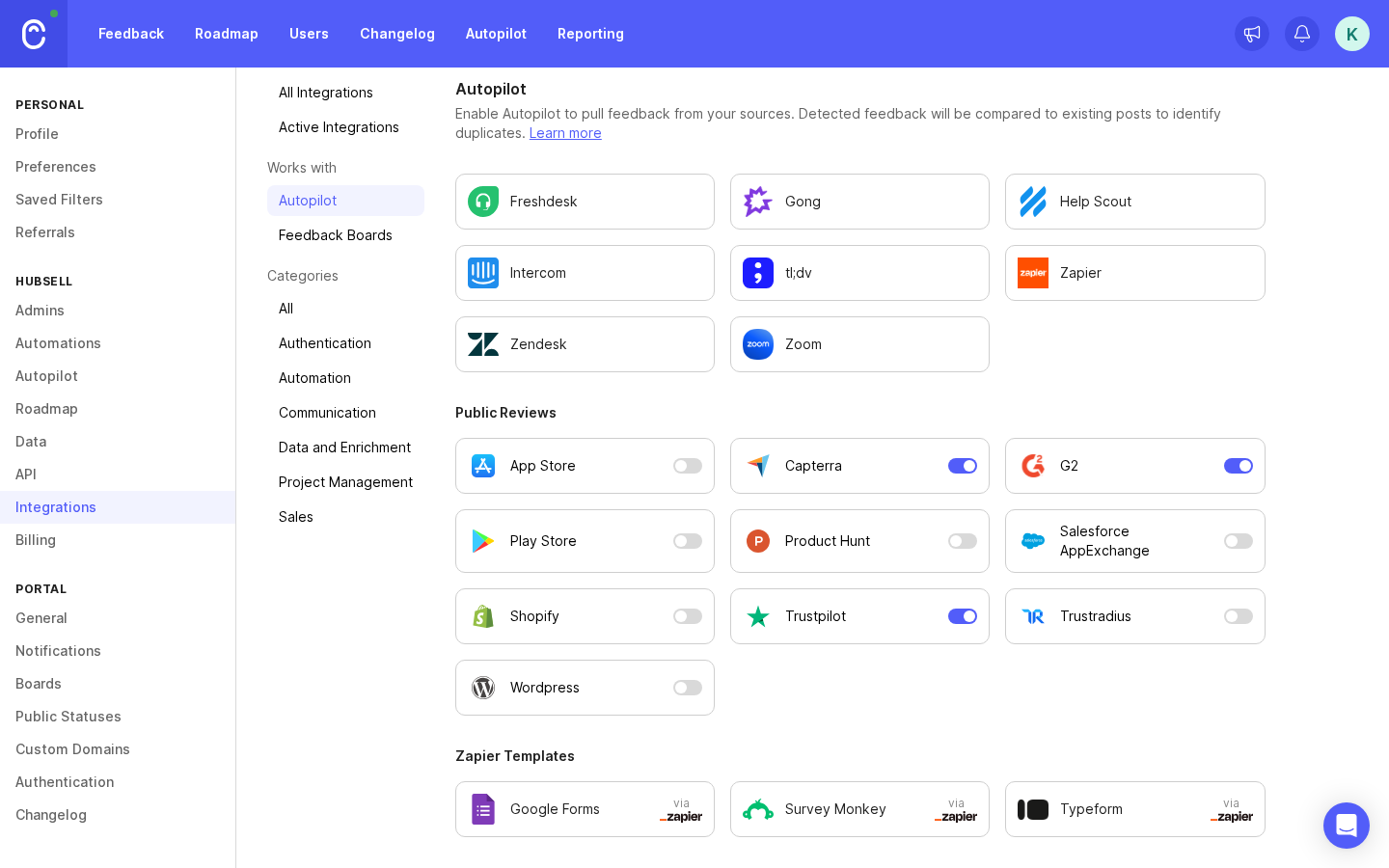
click at [86, 120] on link "Profile" at bounding box center [118, 133] width 235 height 33
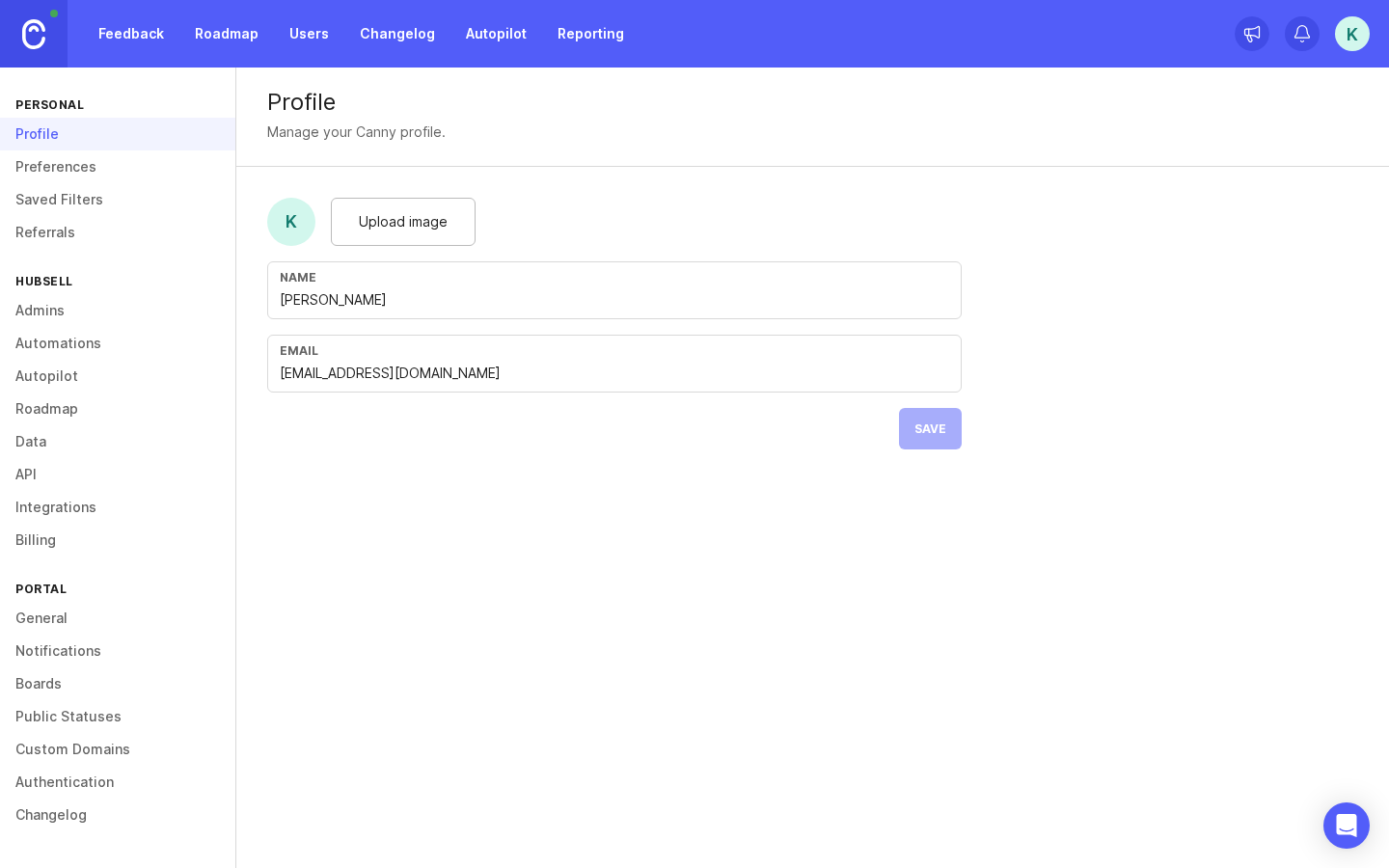
click at [241, 33] on link "Roadmap" at bounding box center [226, 34] width 87 height 35
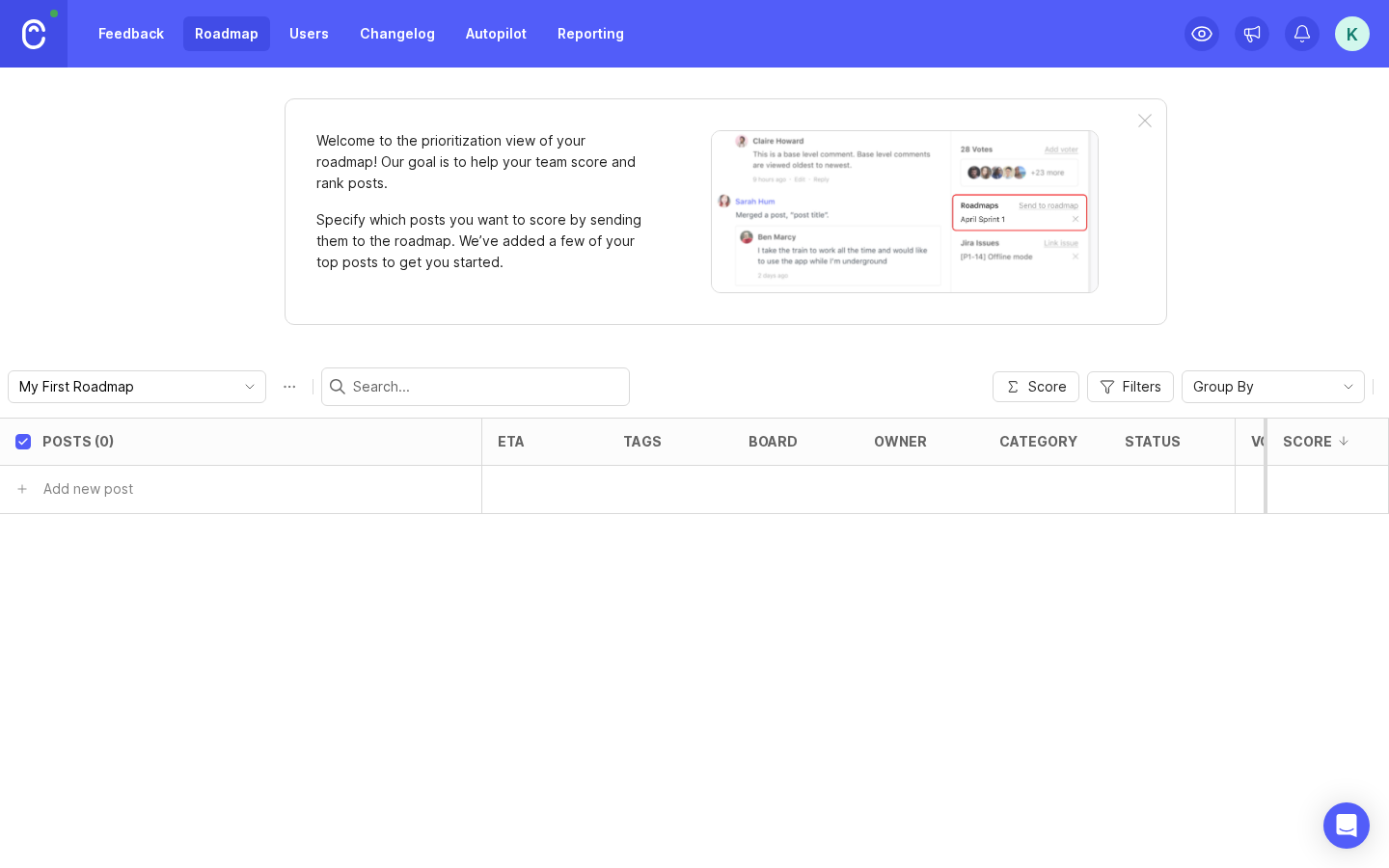
click at [316, 35] on link "Users" at bounding box center [308, 34] width 62 height 35
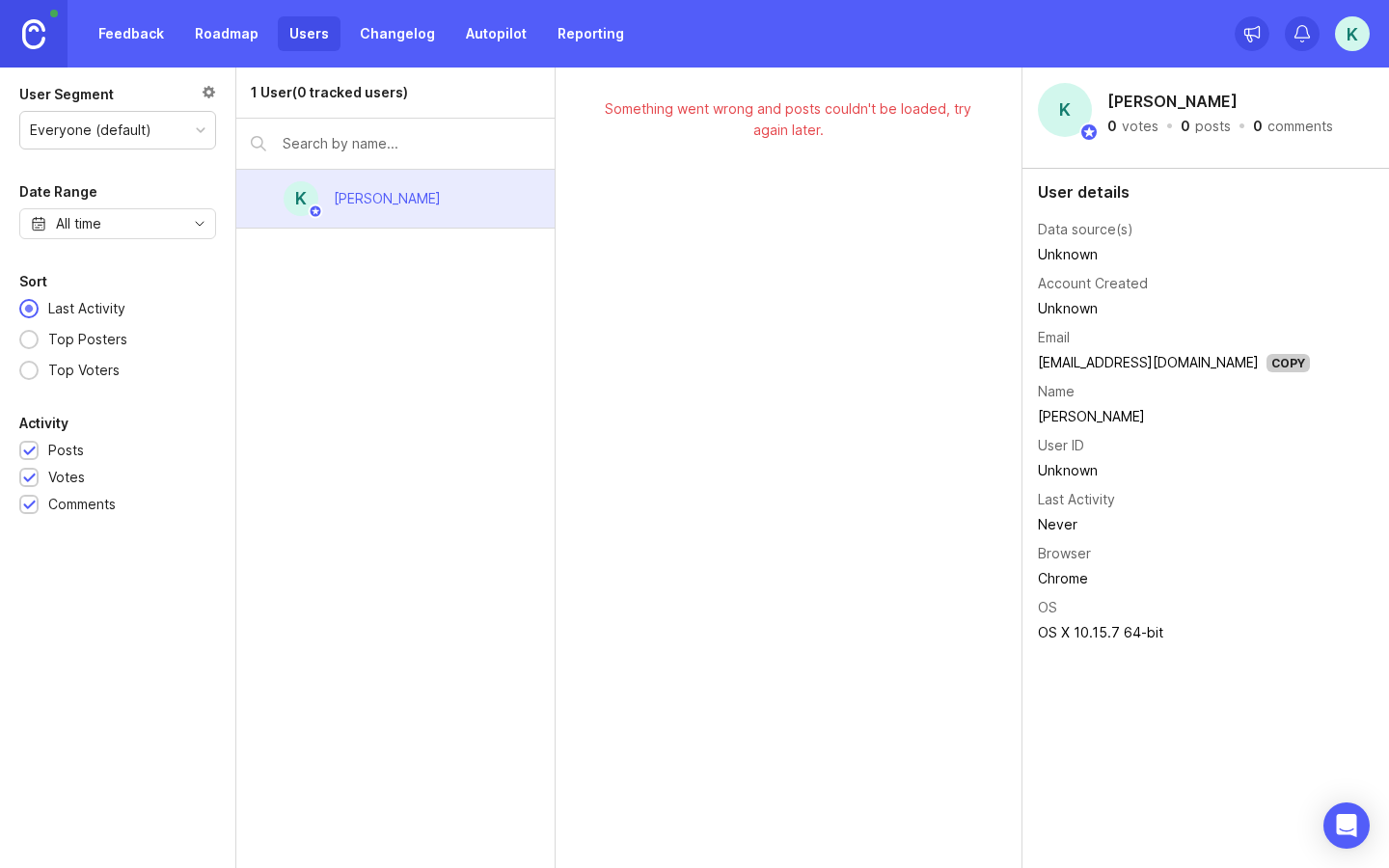
click at [741, 125] on div "Something went wrong and posts couldn't be loaded, try again later." at bounding box center [788, 120] width 404 height 43
click at [877, 172] on div "Something went wrong and posts couldn't be loaded, try again later." at bounding box center [789, 468] width 467 height 801
click at [306, 151] on input "text" at bounding box center [411, 143] width 258 height 21
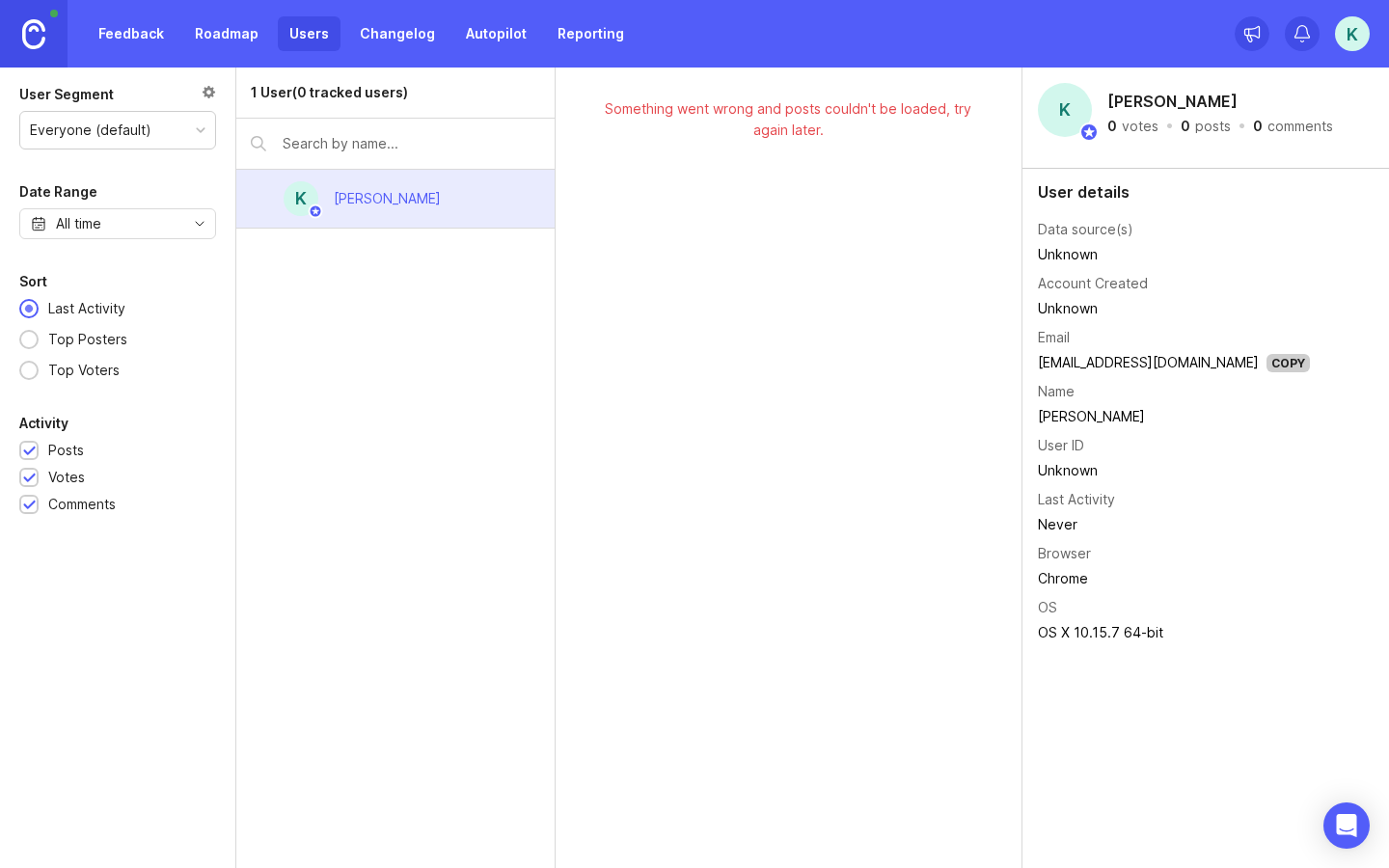
click at [382, 38] on link "Changelog" at bounding box center [397, 34] width 99 height 35
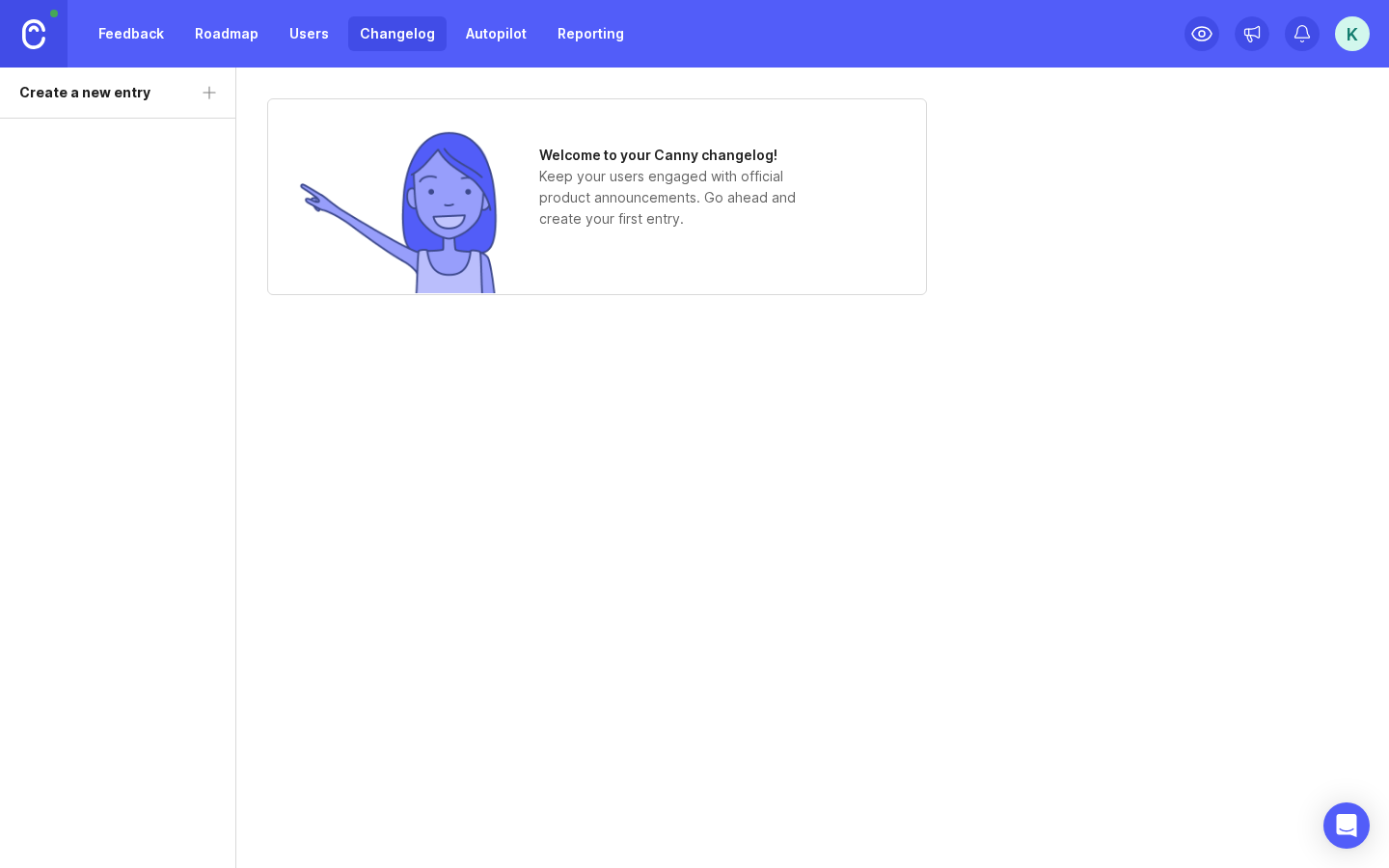
click at [490, 43] on link "Autopilot" at bounding box center [496, 34] width 84 height 35
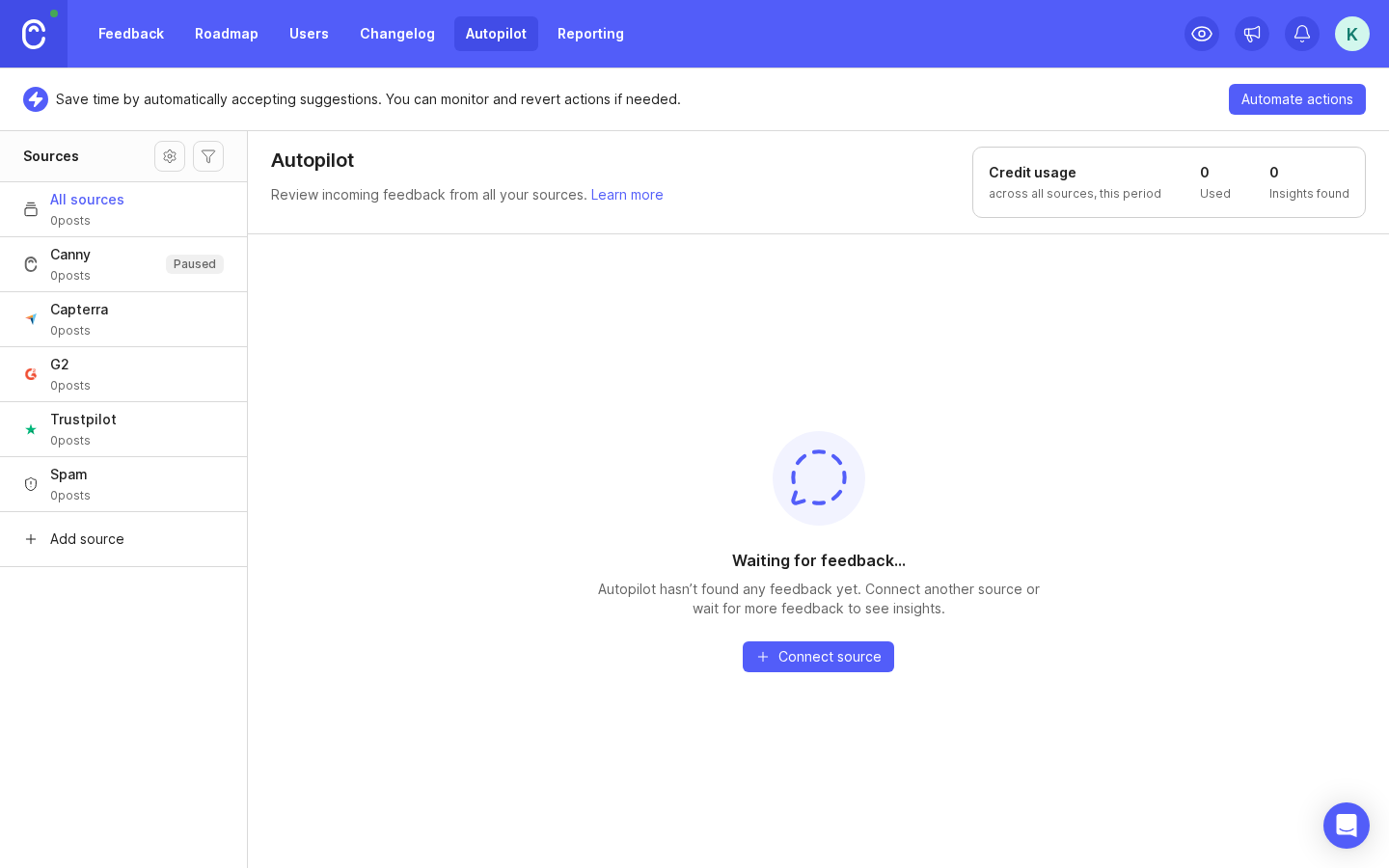
click at [572, 40] on link "Reporting" at bounding box center [590, 34] width 90 height 35
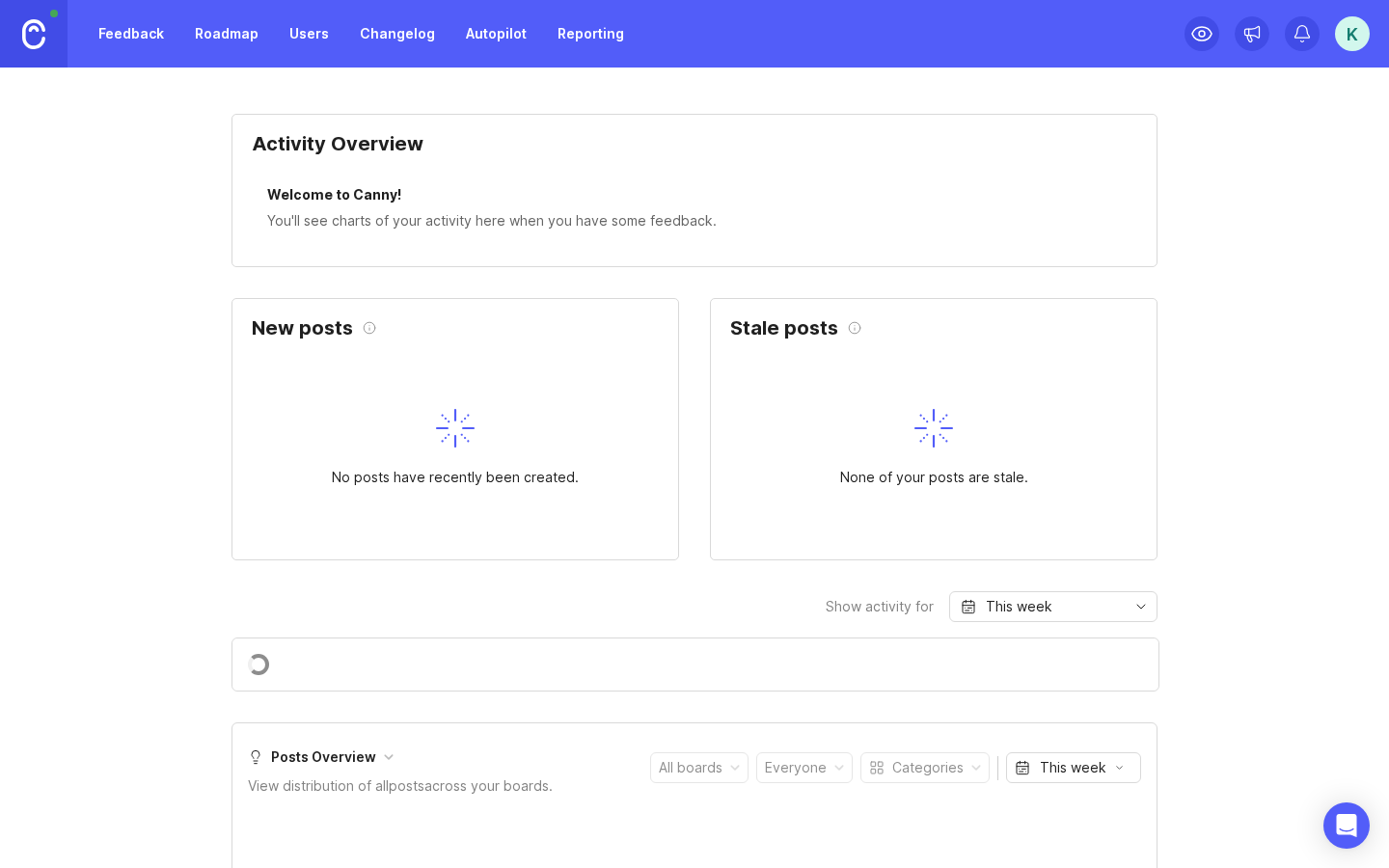
click at [584, 26] on link "Reporting" at bounding box center [590, 34] width 90 height 35
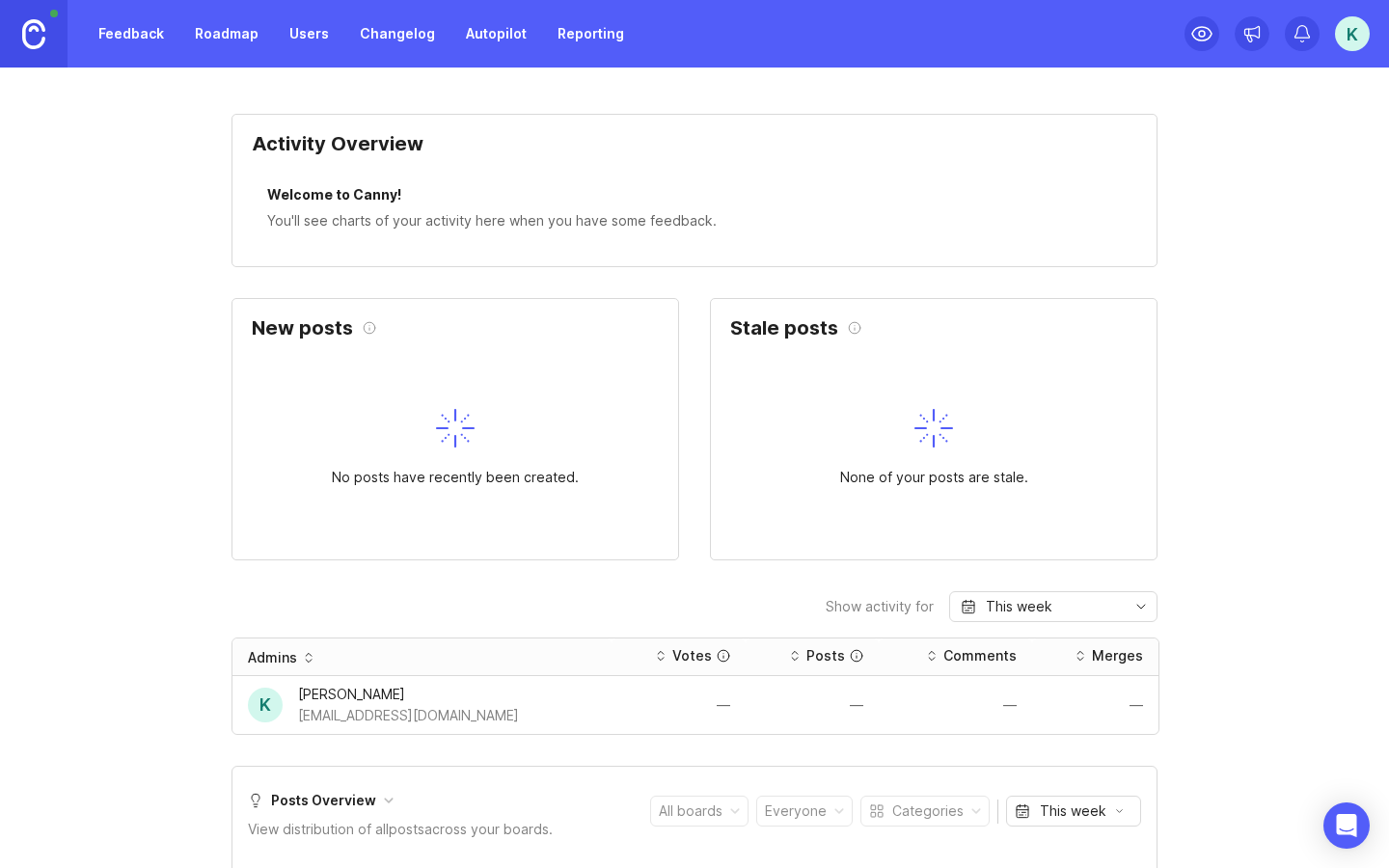
click at [271, 28] on div "Feedback Roadmap Users Changelog Autopilot Reporting" at bounding box center [361, 34] width 549 height 35
click at [300, 43] on link "Users" at bounding box center [308, 34] width 62 height 35
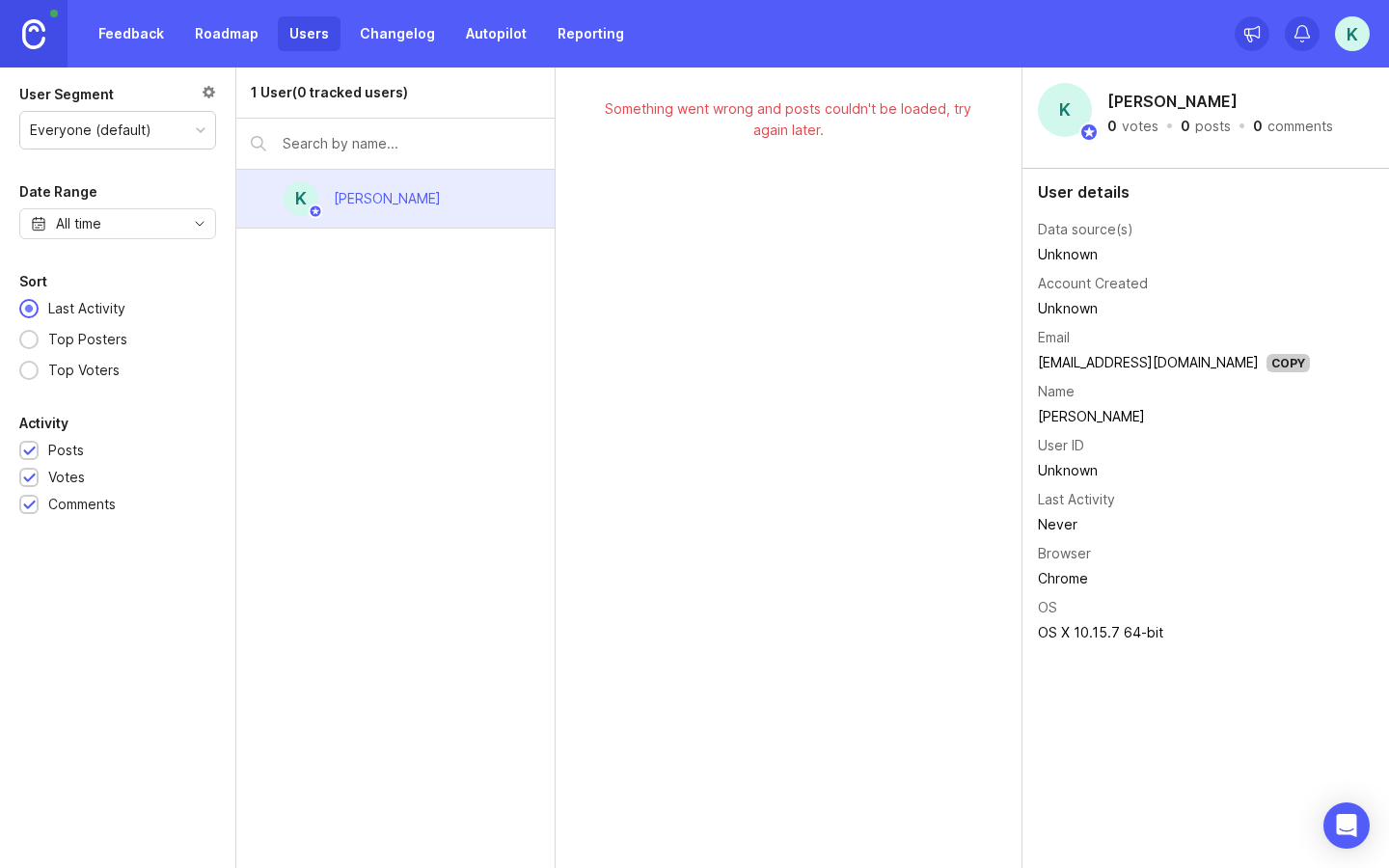
click at [234, 27] on link "Roadmap" at bounding box center [226, 34] width 87 height 35
